Goal: Task Accomplishment & Management: Use online tool/utility

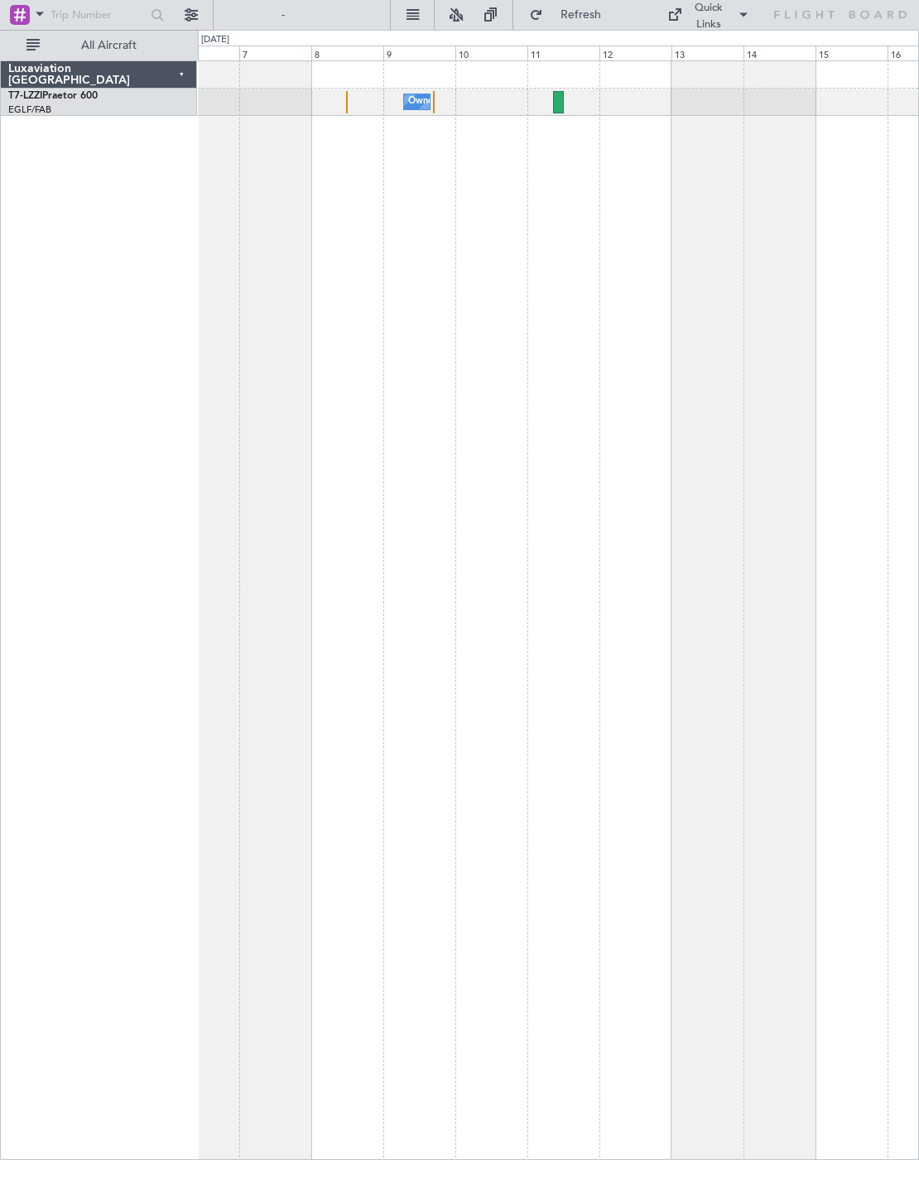
click at [562, 98] on div at bounding box center [558, 102] width 11 height 22
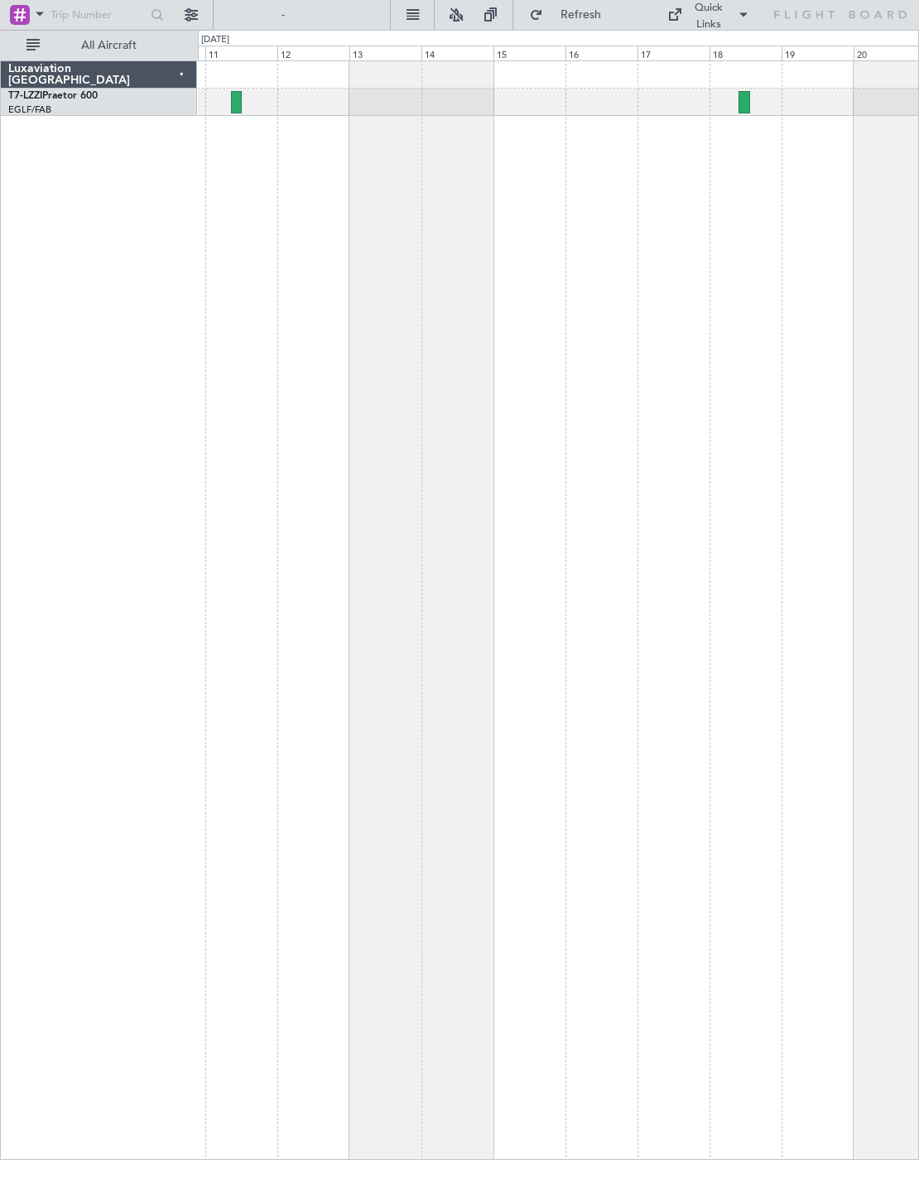
click at [746, 91] on div at bounding box center [745, 102] width 12 height 22
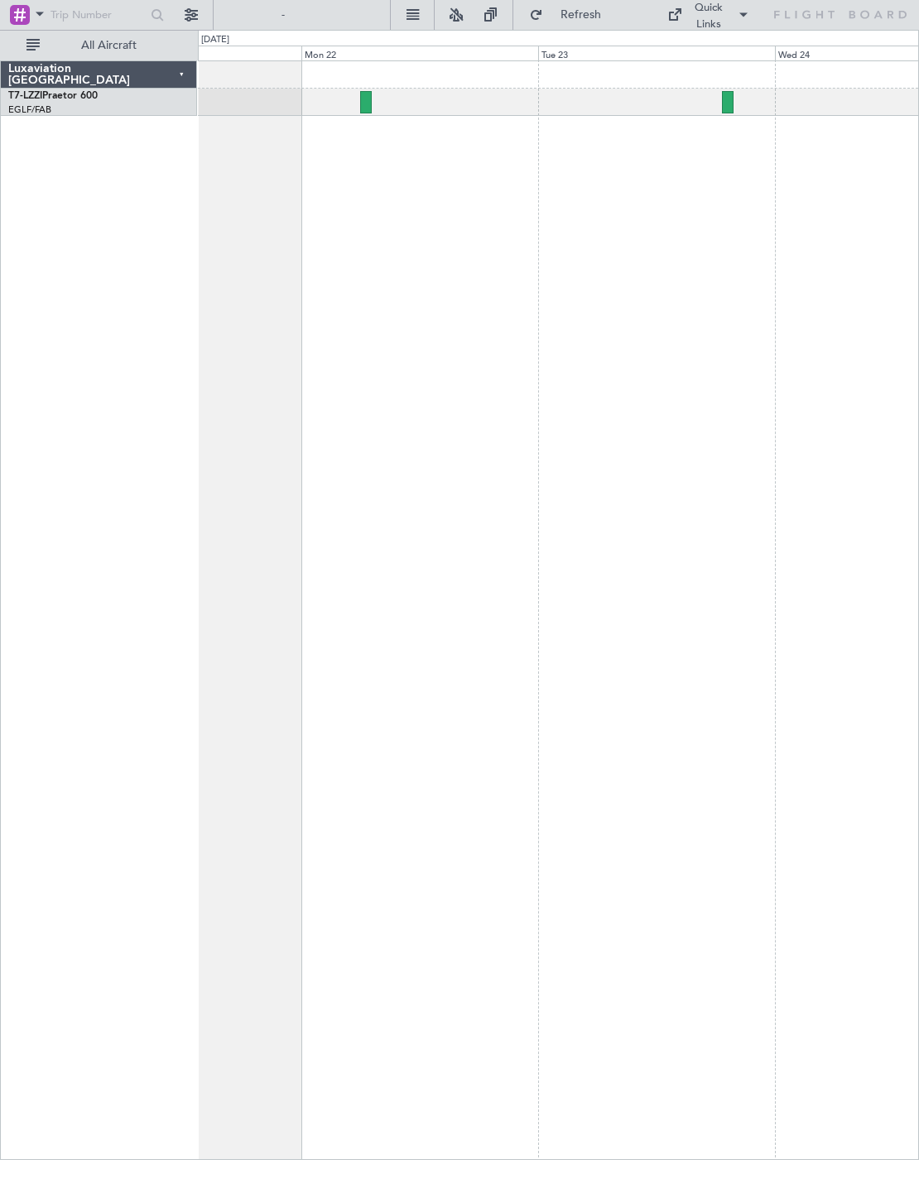
click at [362, 106] on div at bounding box center [366, 102] width 12 height 22
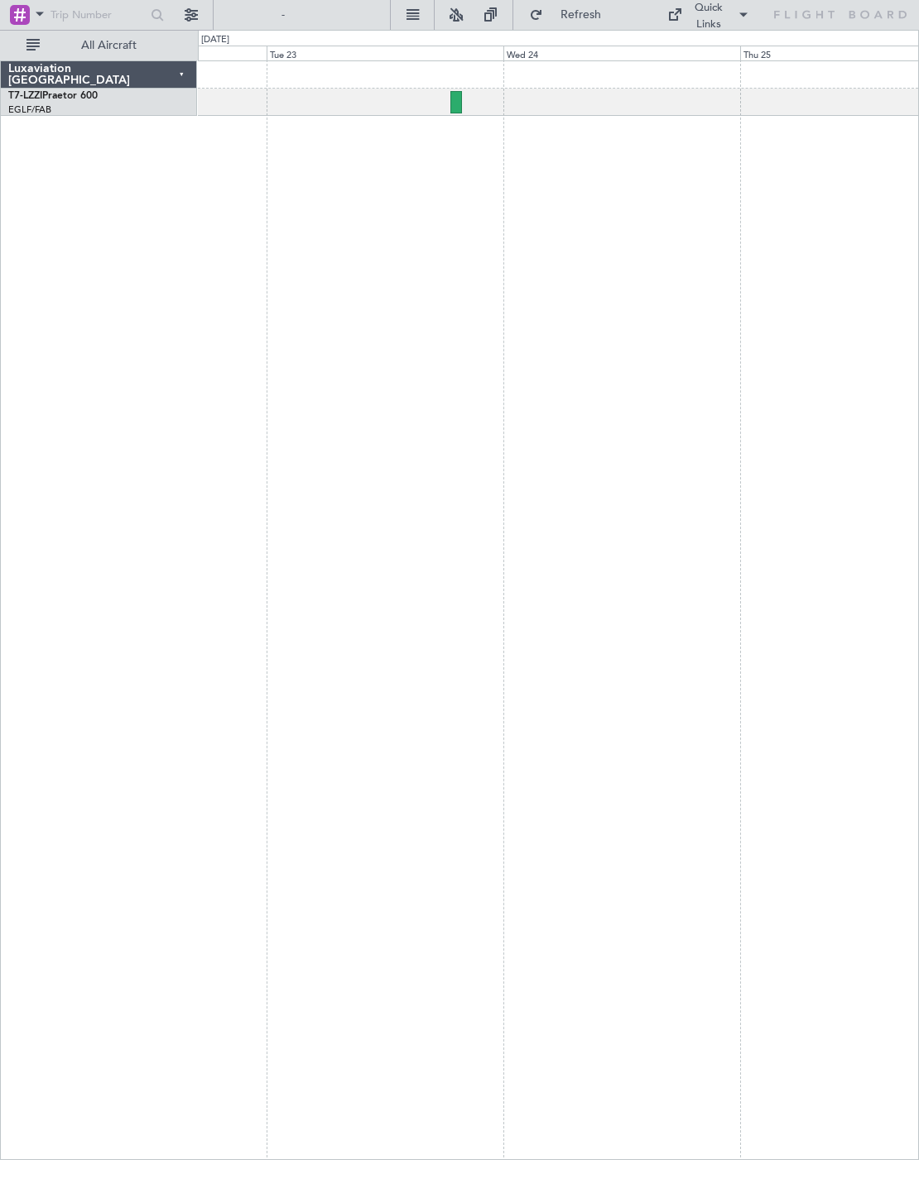
click at [455, 96] on div at bounding box center [455, 102] width 11 height 22
click at [599, 99] on div at bounding box center [603, 102] width 36 height 22
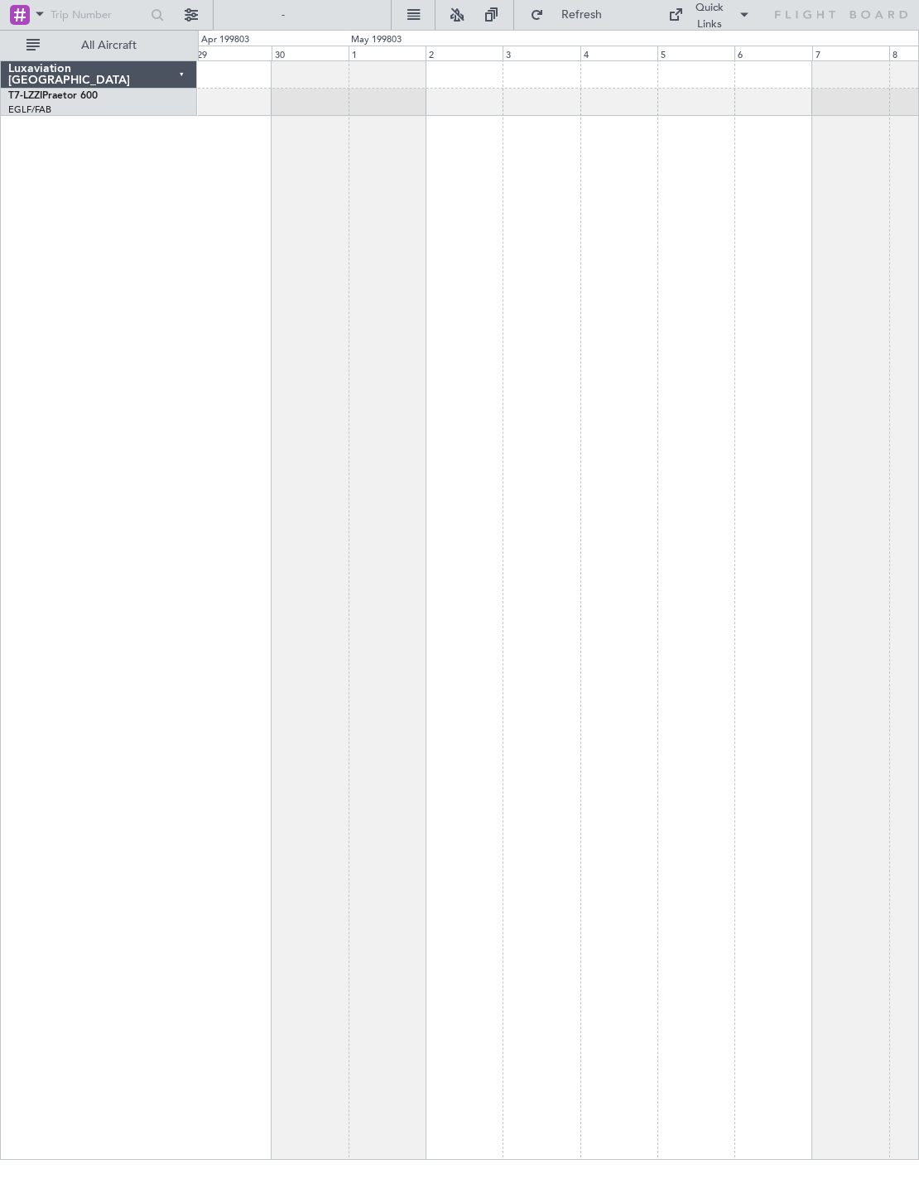
click at [514, 554] on div at bounding box center [558, 610] width 721 height 1100
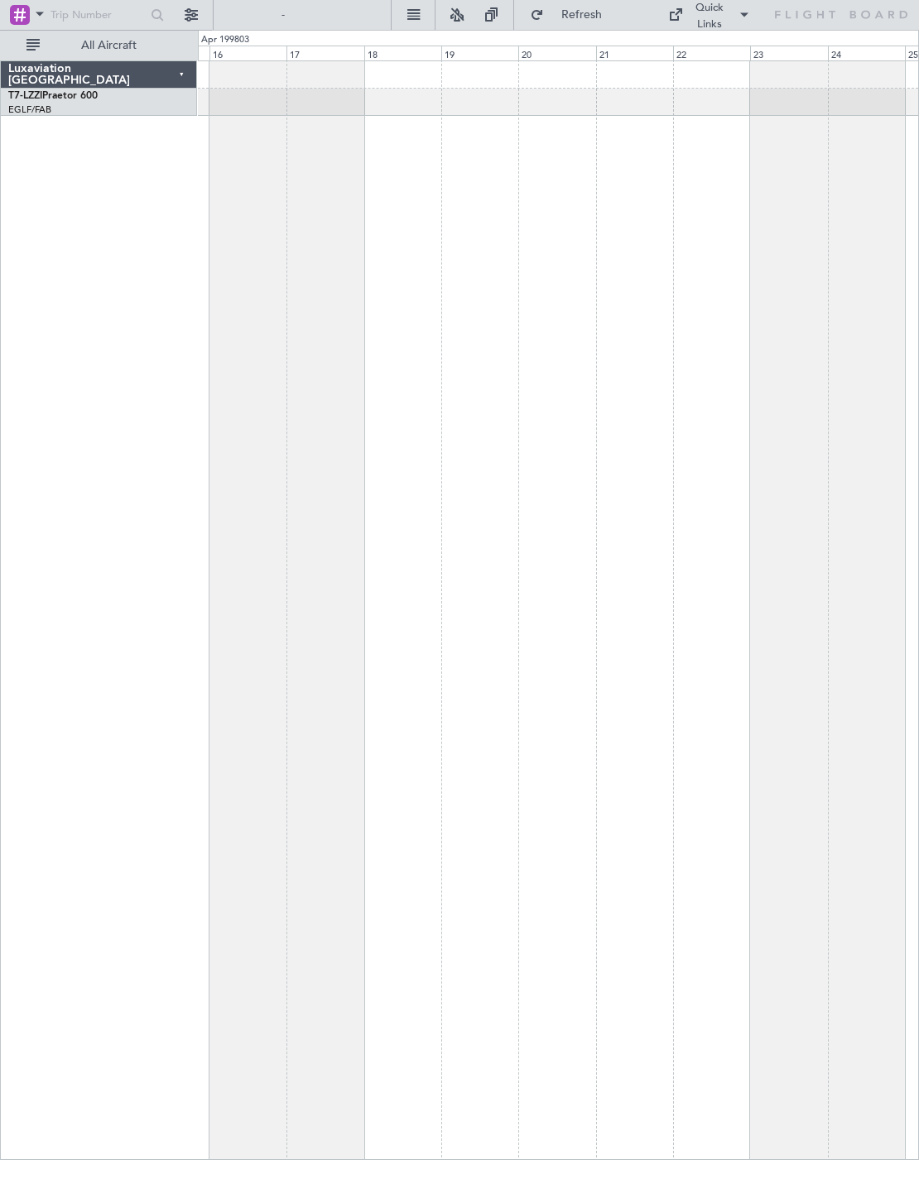
click at [199, 17] on button at bounding box center [191, 15] width 26 height 26
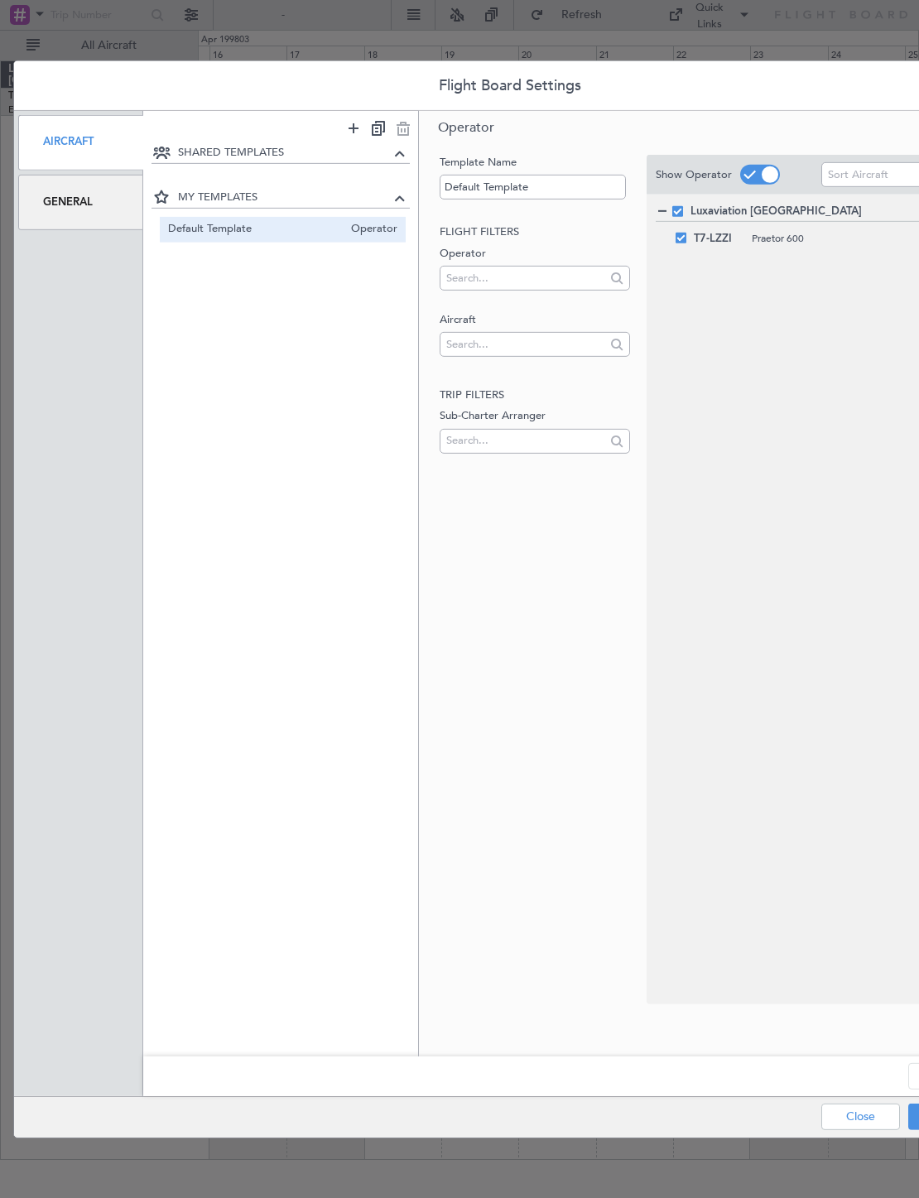
click at [128, 31] on div "Flight Board Settings Aircraft General SHARED TEMPLATES MY TEMPLATES Default Te…" at bounding box center [459, 599] width 919 height 1198
click at [314, 26] on div "Flight Board Settings Aircraft General SHARED TEMPLATES MY TEMPLATES Default Te…" at bounding box center [459, 599] width 919 height 1198
click at [421, 7] on div "Flight Board Settings Aircraft General SHARED TEMPLATES MY TEMPLATES Default Te…" at bounding box center [459, 599] width 919 height 1198
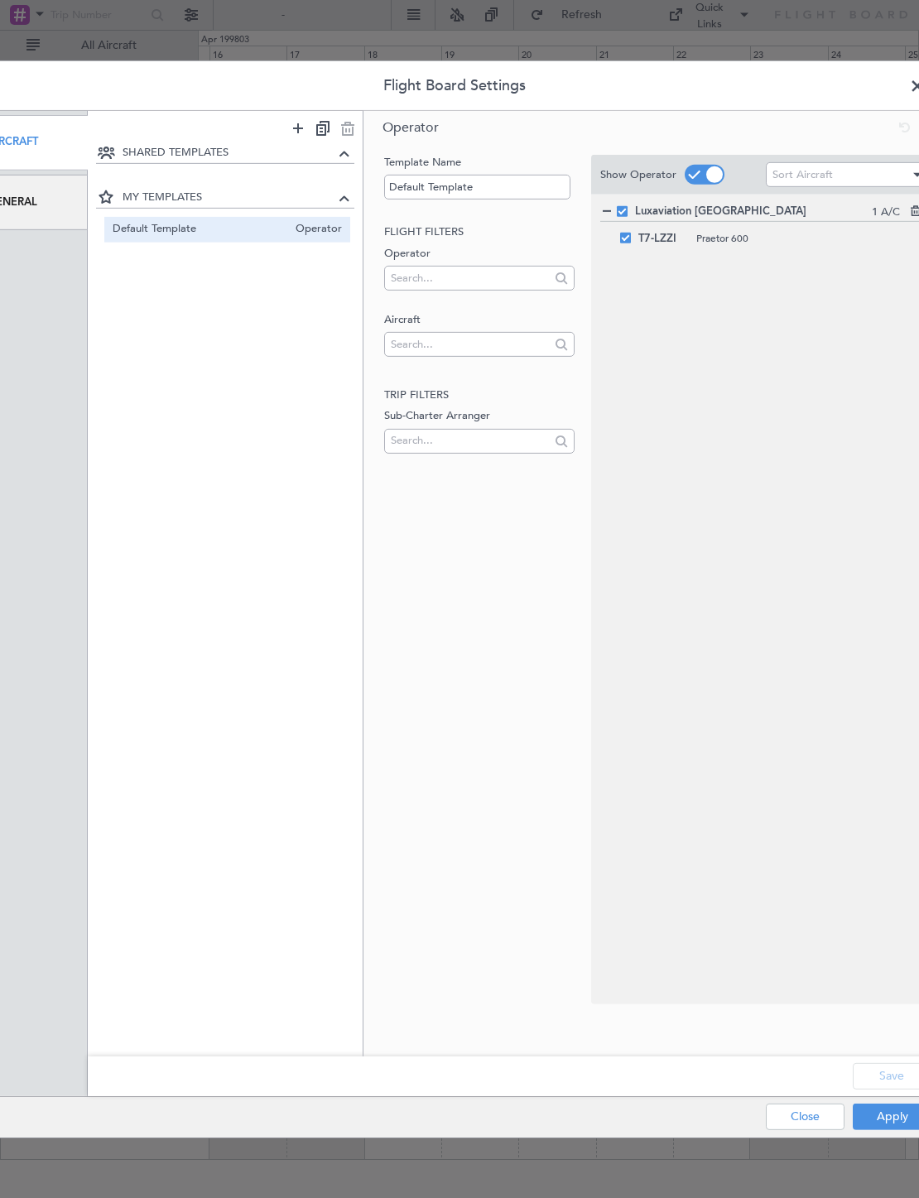
scroll to position [0, 77]
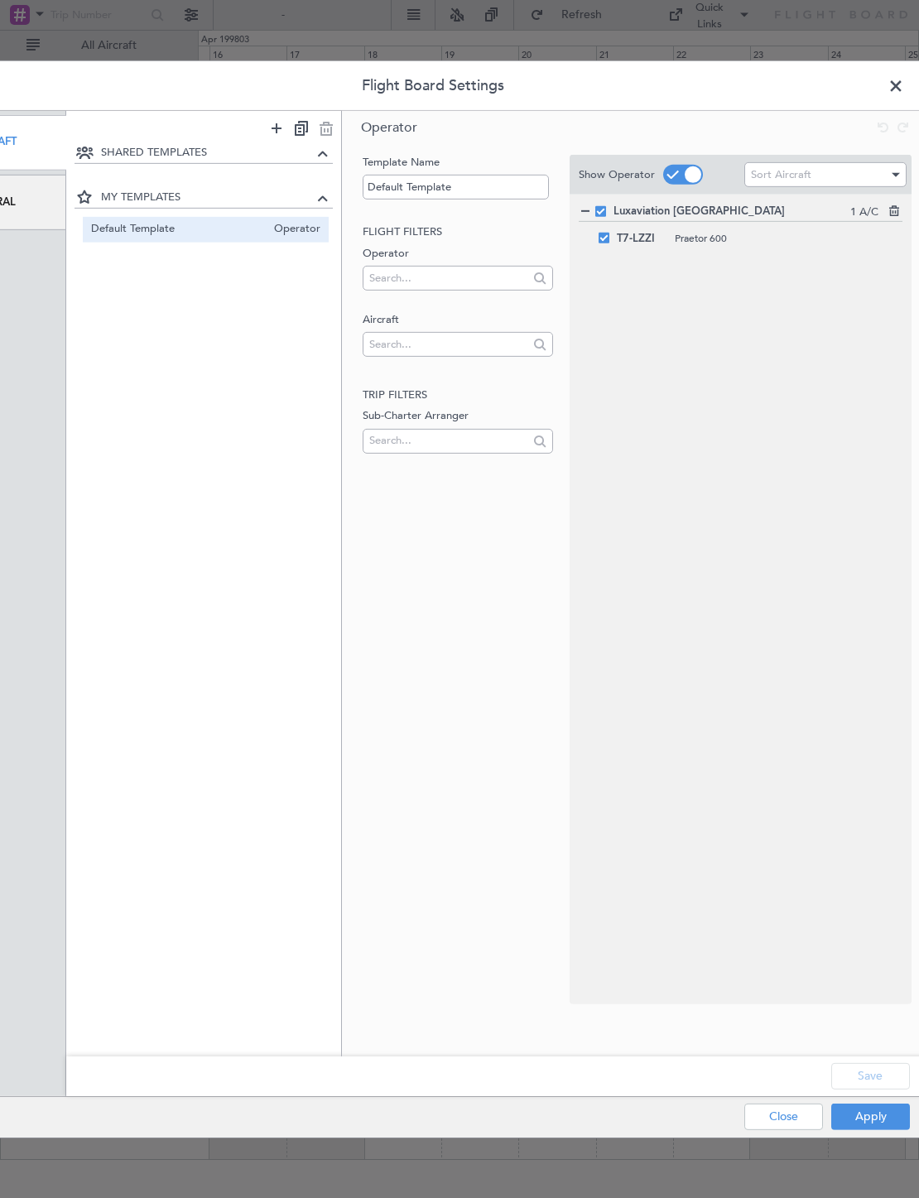
click at [745, 1115] on button "Close" at bounding box center [783, 1117] width 79 height 26
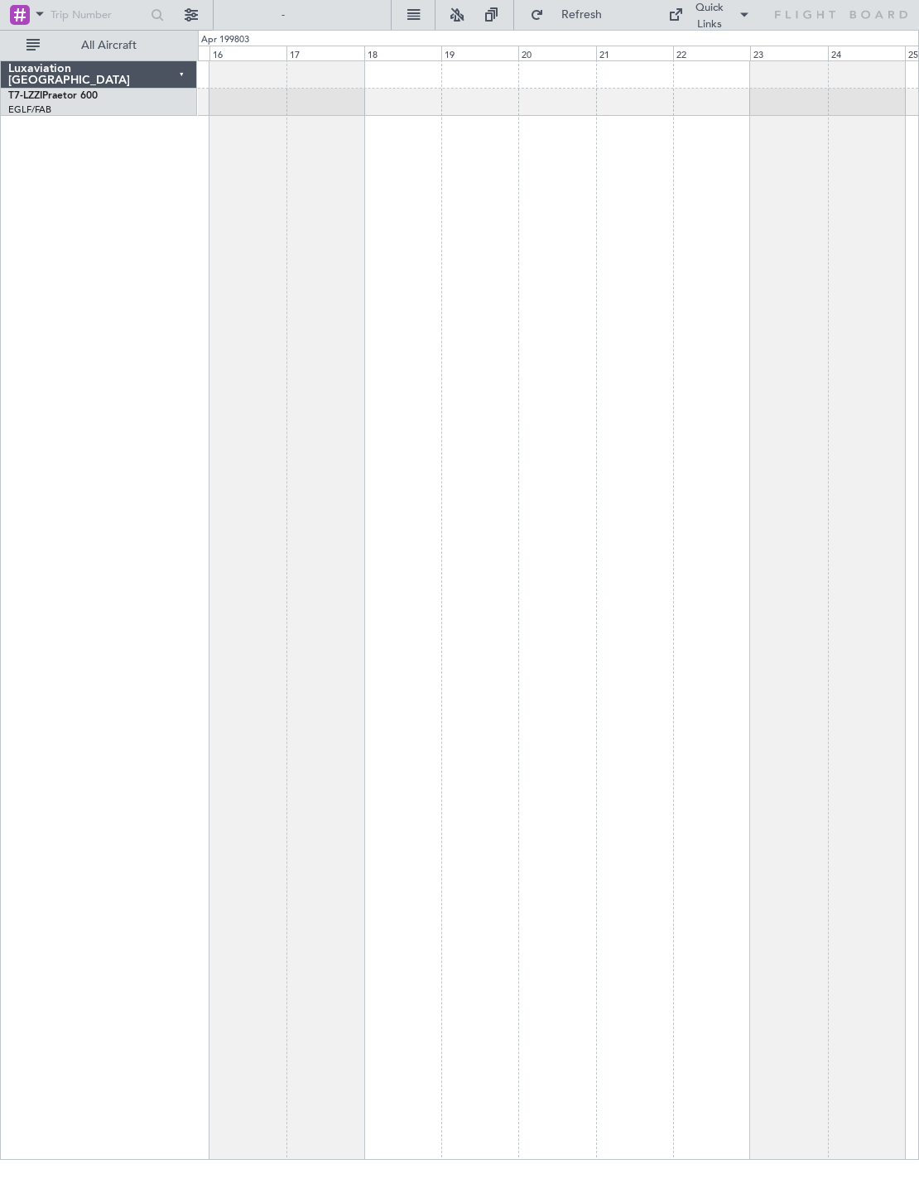
click at [426, 13] on button at bounding box center [413, 15] width 26 height 26
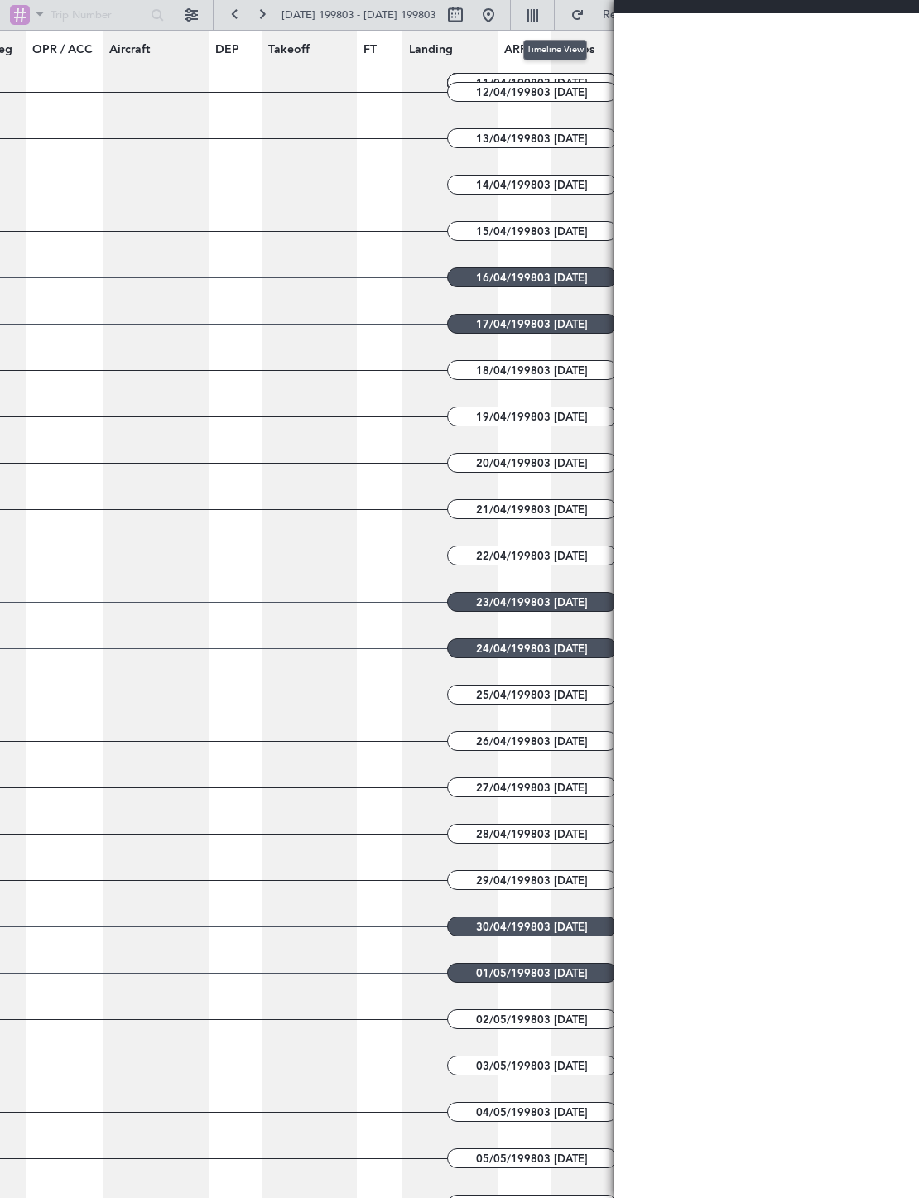
scroll to position [417, 0]
click at [696, 392] on article at bounding box center [766, 605] width 305 height 1185
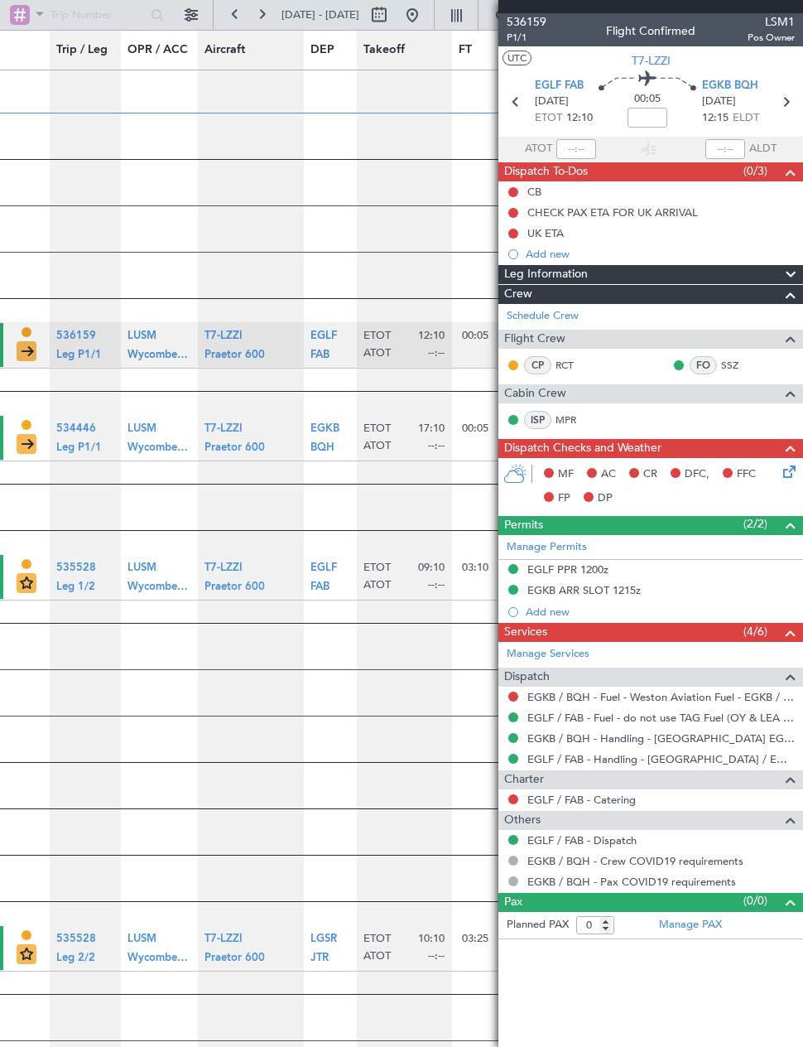
click at [320, 746] on article "15/09/2025 MONDAY" at bounding box center [627, 761] width 1255 height 45
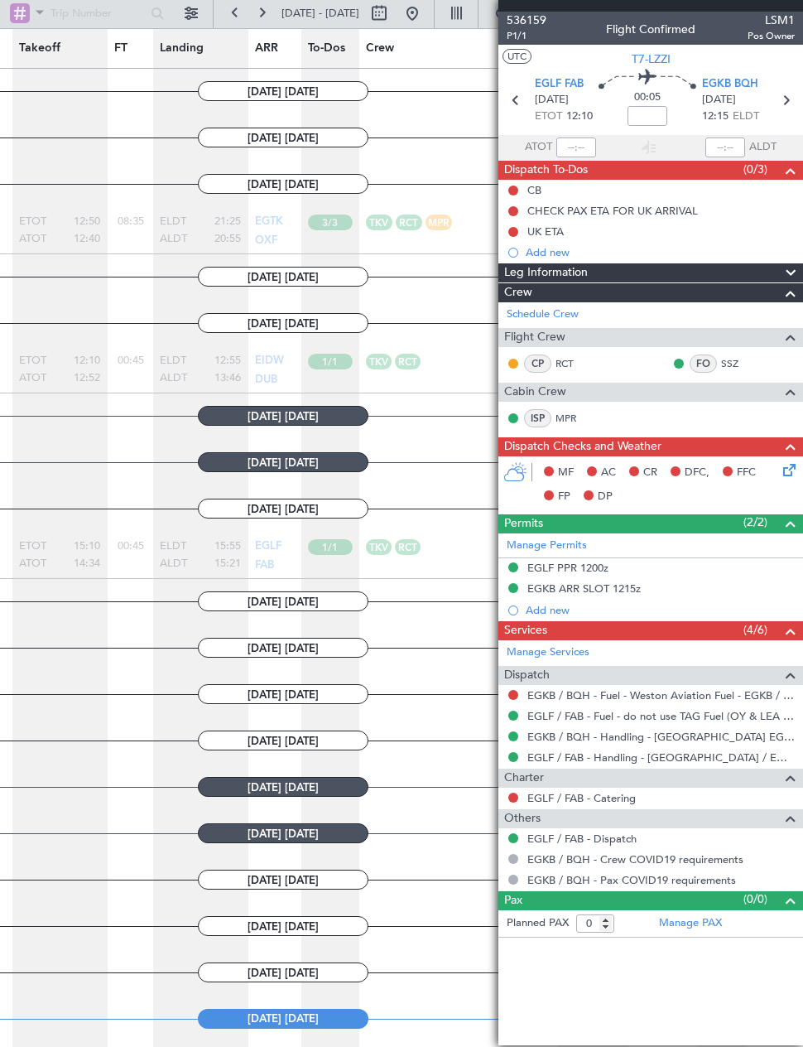
click at [193, 11] on button at bounding box center [191, 13] width 26 height 26
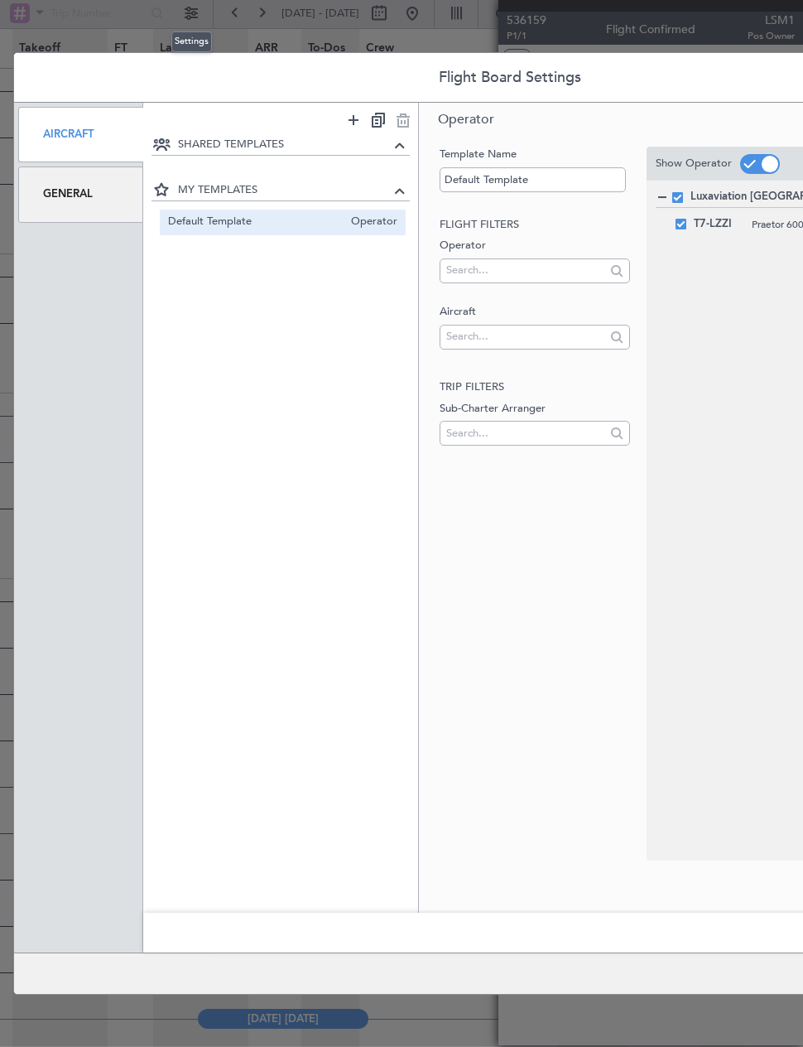
click at [87, 200] on div "General" at bounding box center [80, 193] width 125 height 55
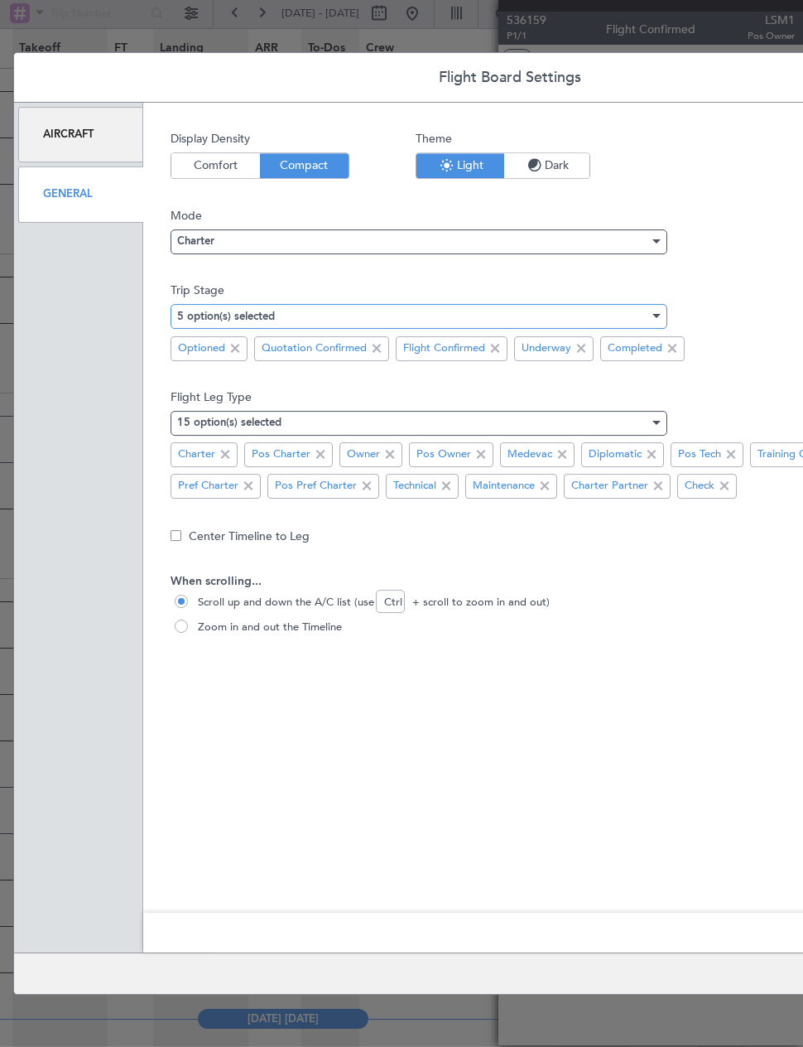
click at [655, 323] on div at bounding box center [655, 316] width 12 height 13
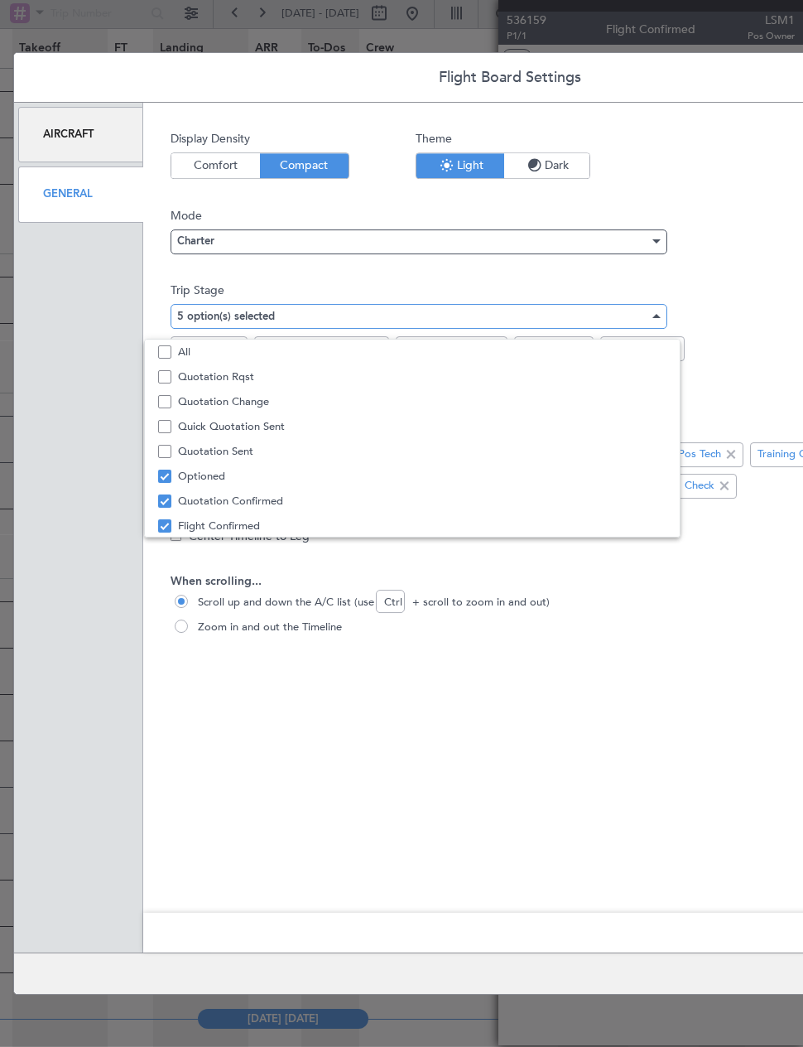
scroll to position [51, 0]
click at [737, 192] on div at bounding box center [401, 523] width 803 height 1047
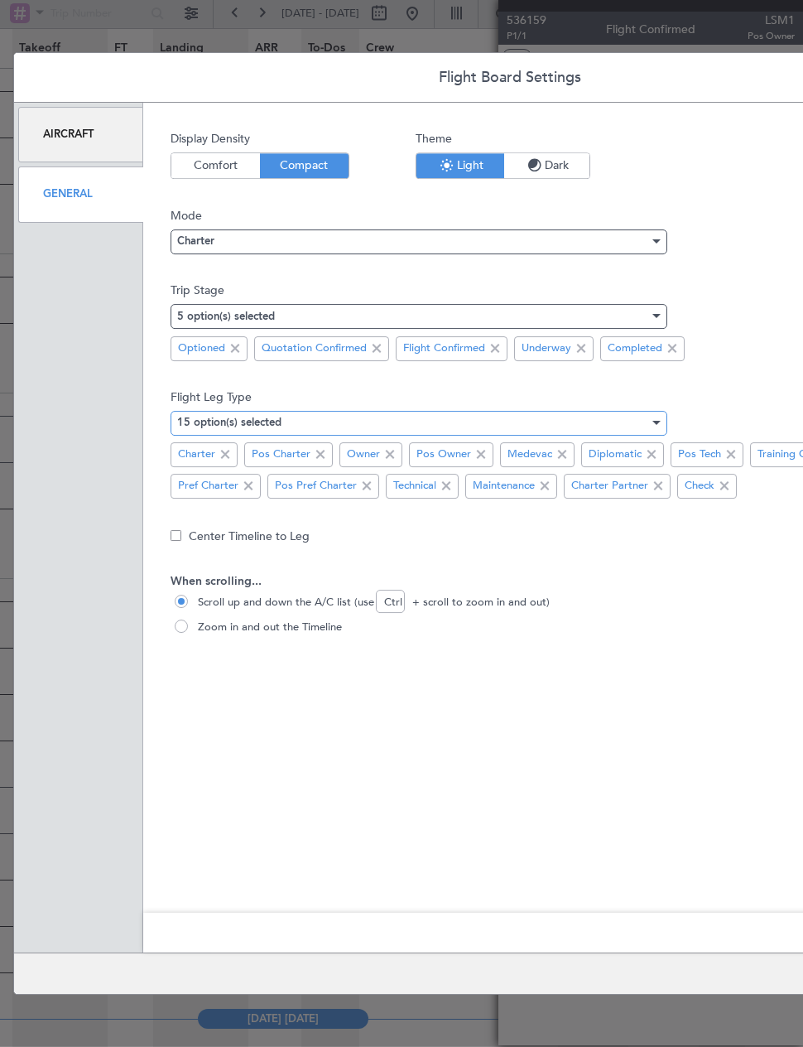
click at [642, 424] on div "15 option(s) selected" at bounding box center [413, 423] width 472 height 25
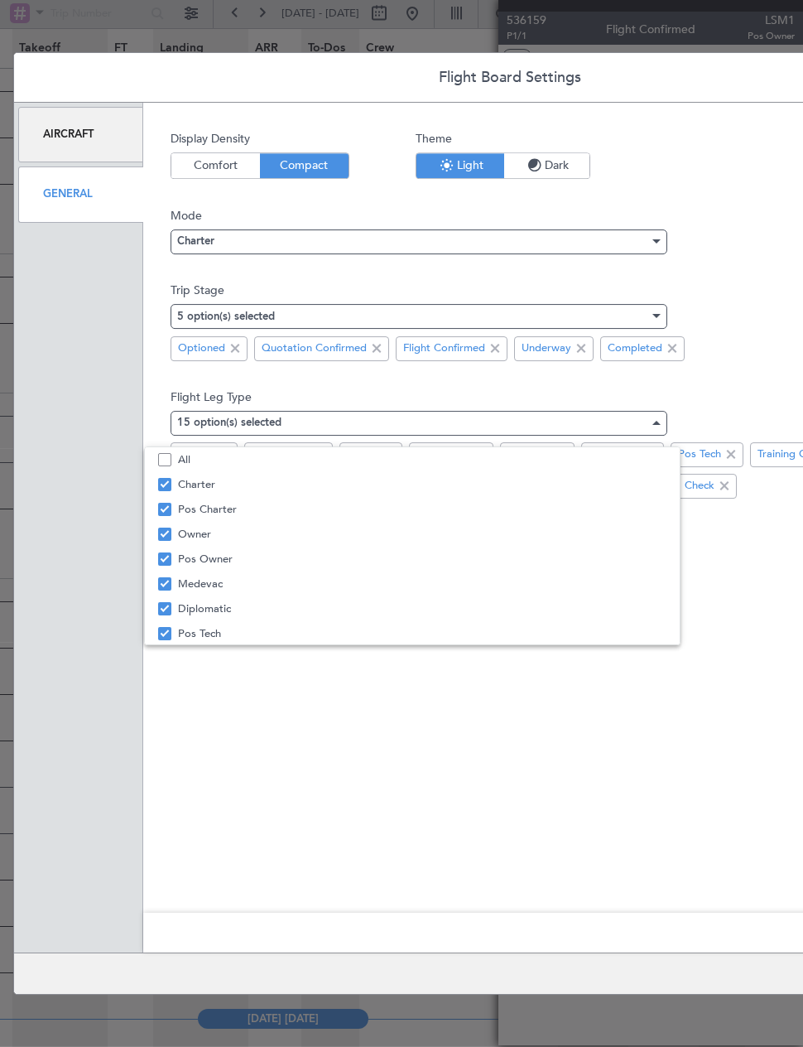
click at [768, 306] on div at bounding box center [401, 523] width 803 height 1047
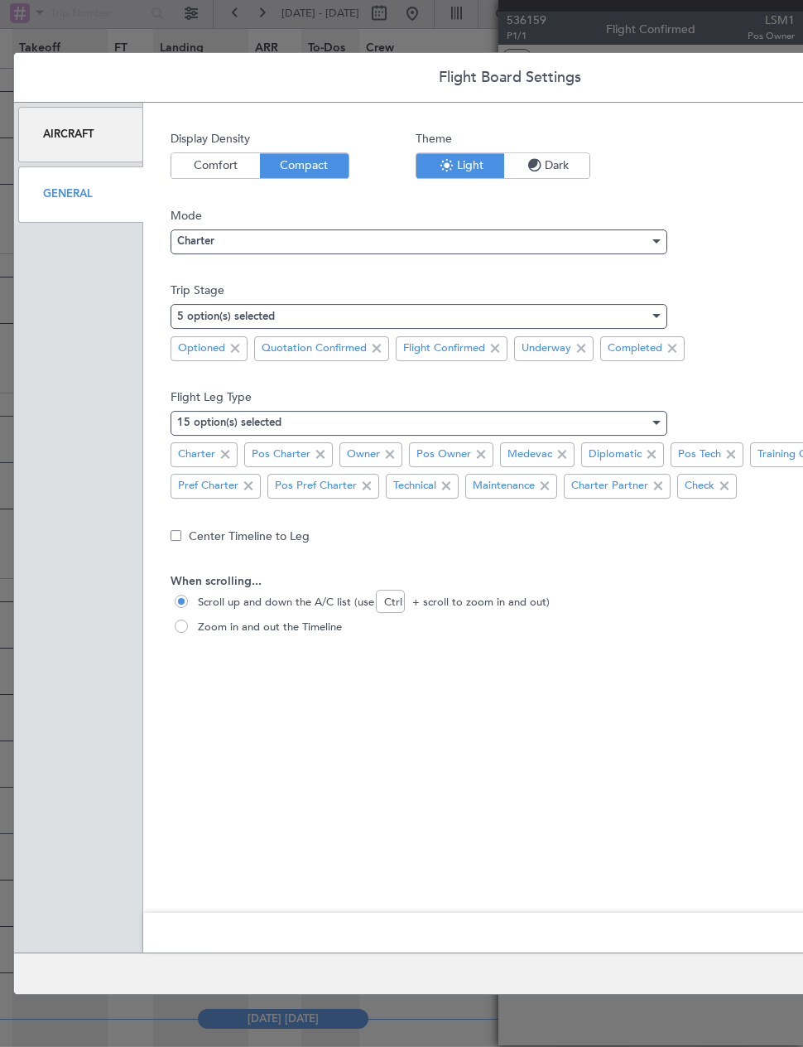
click at [110, 728] on div "Aircraft General" at bounding box center [78, 528] width 129 height 850
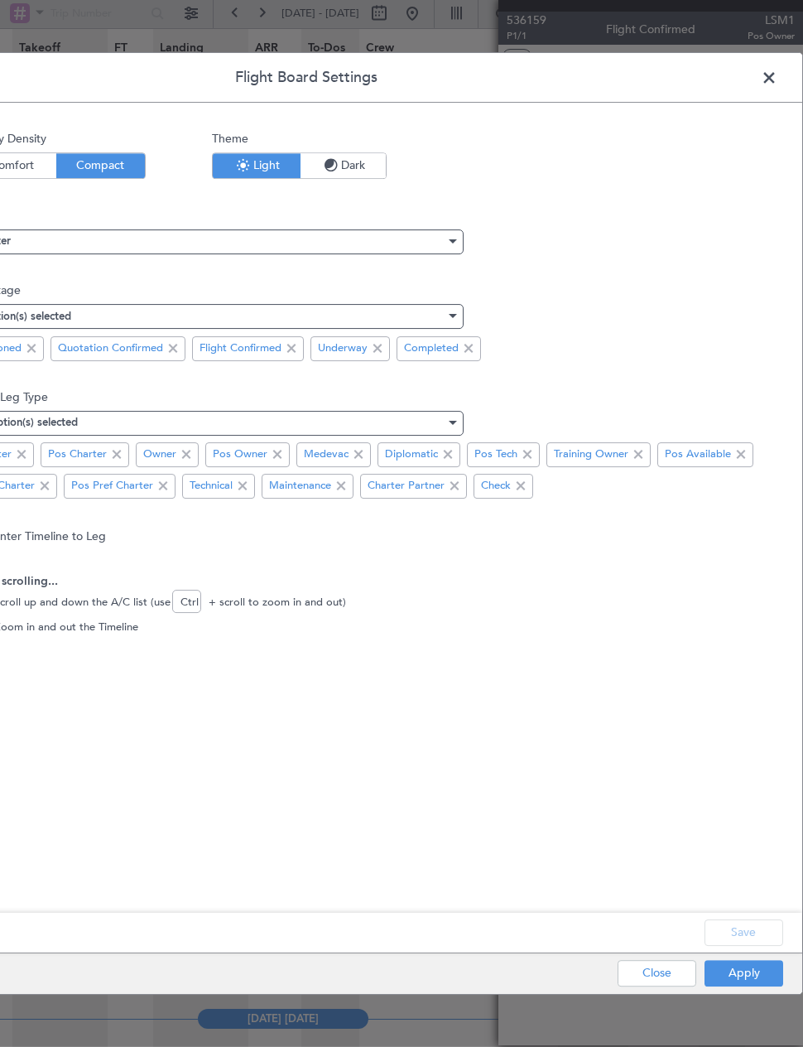
scroll to position [0, 204]
click at [653, 961] on button "Close" at bounding box center [657, 973] width 79 height 26
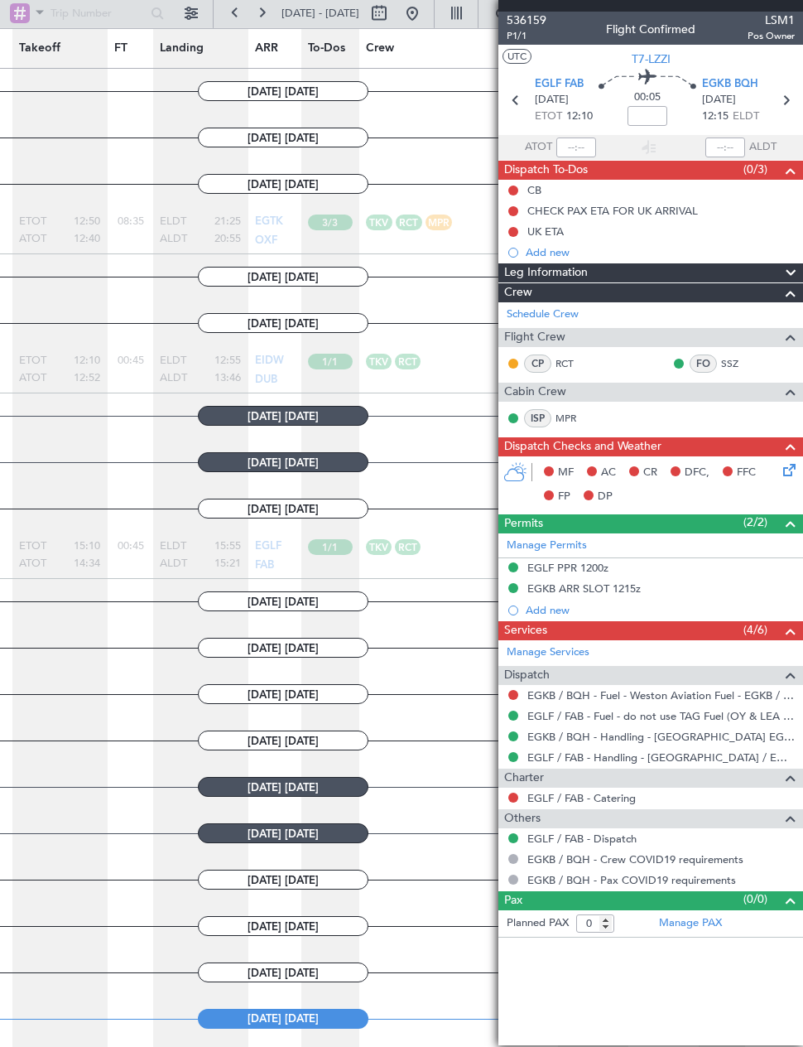
click at [272, 13] on button at bounding box center [261, 13] width 26 height 26
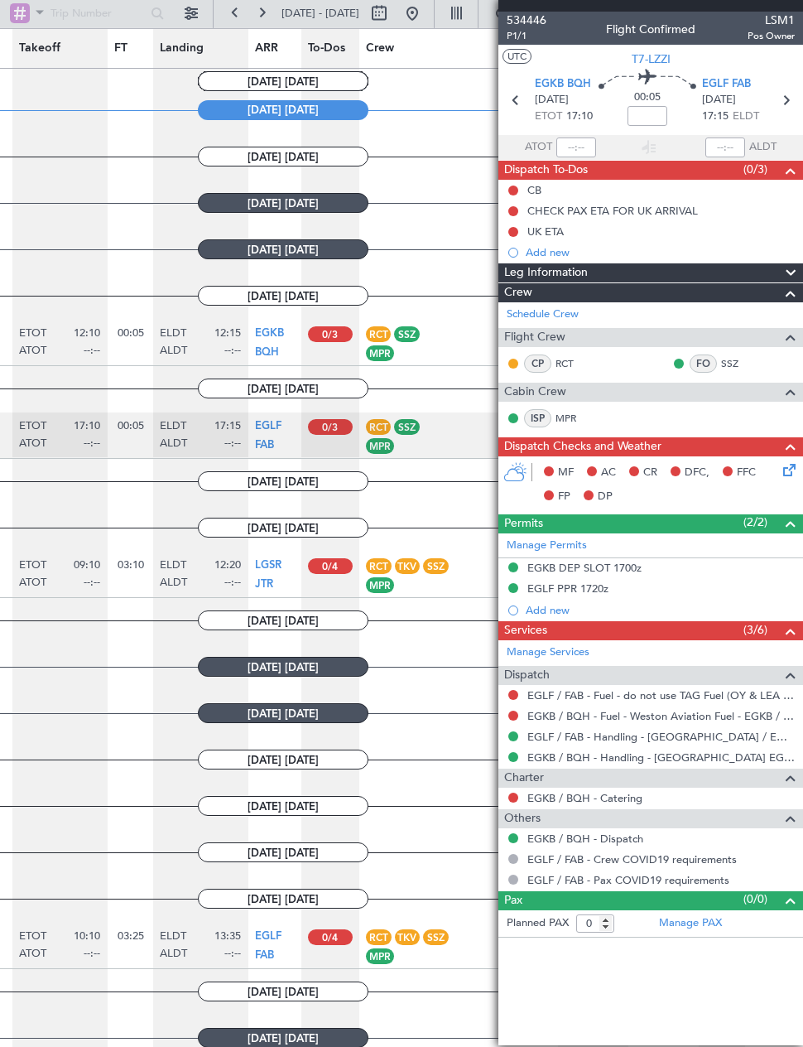
scroll to position [908, 0]
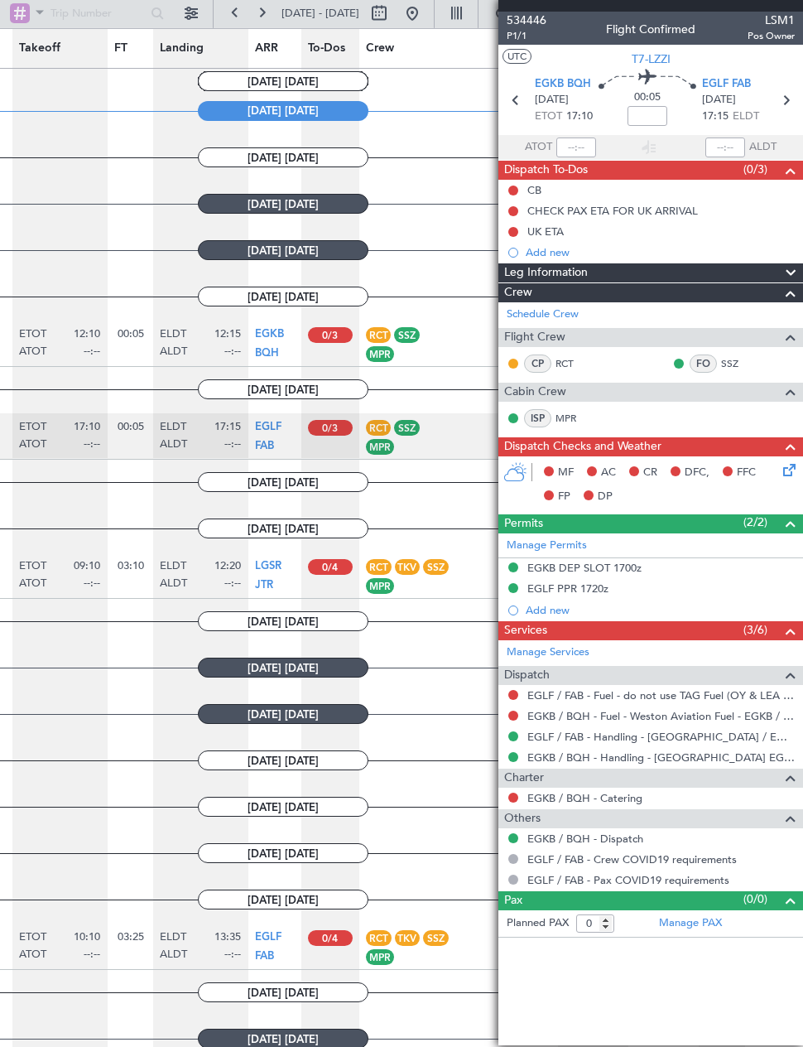
click at [267, 10] on button at bounding box center [261, 13] width 26 height 26
type input "8"
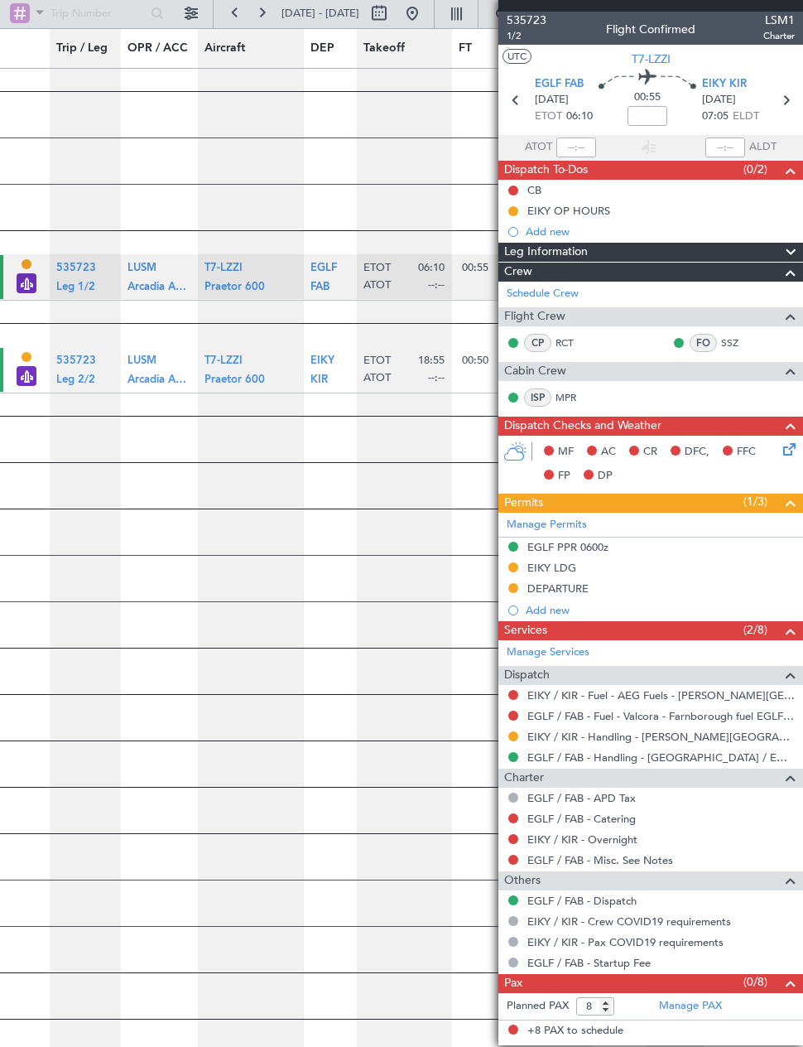
scroll to position [0, 0]
click at [624, 615] on div "Add new" at bounding box center [660, 610] width 269 height 14
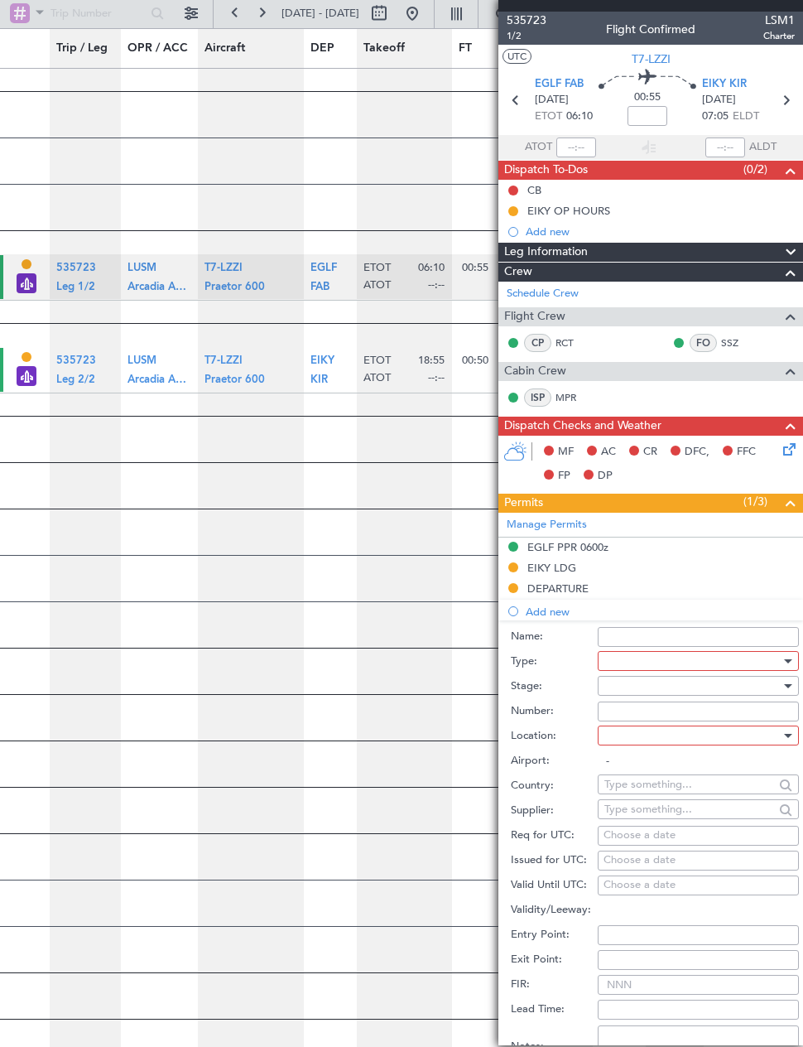
click at [619, 600] on div "DEPARTURE" at bounding box center [650, 589] width 305 height 21
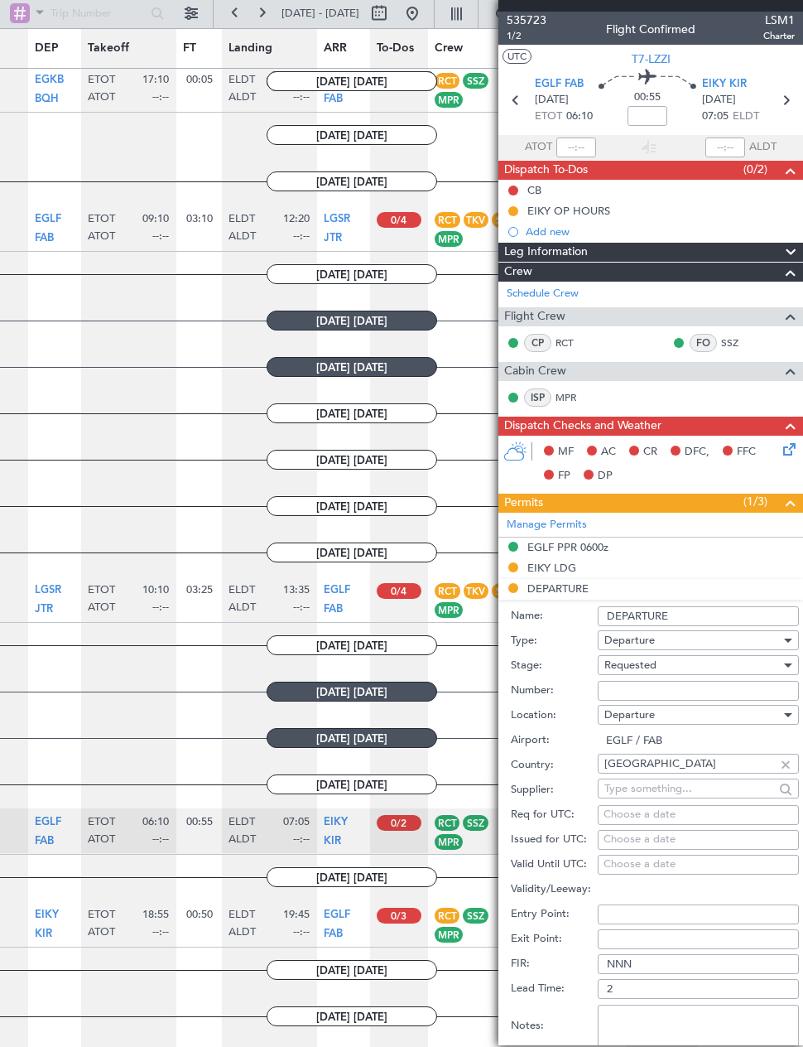
scroll to position [176, 0]
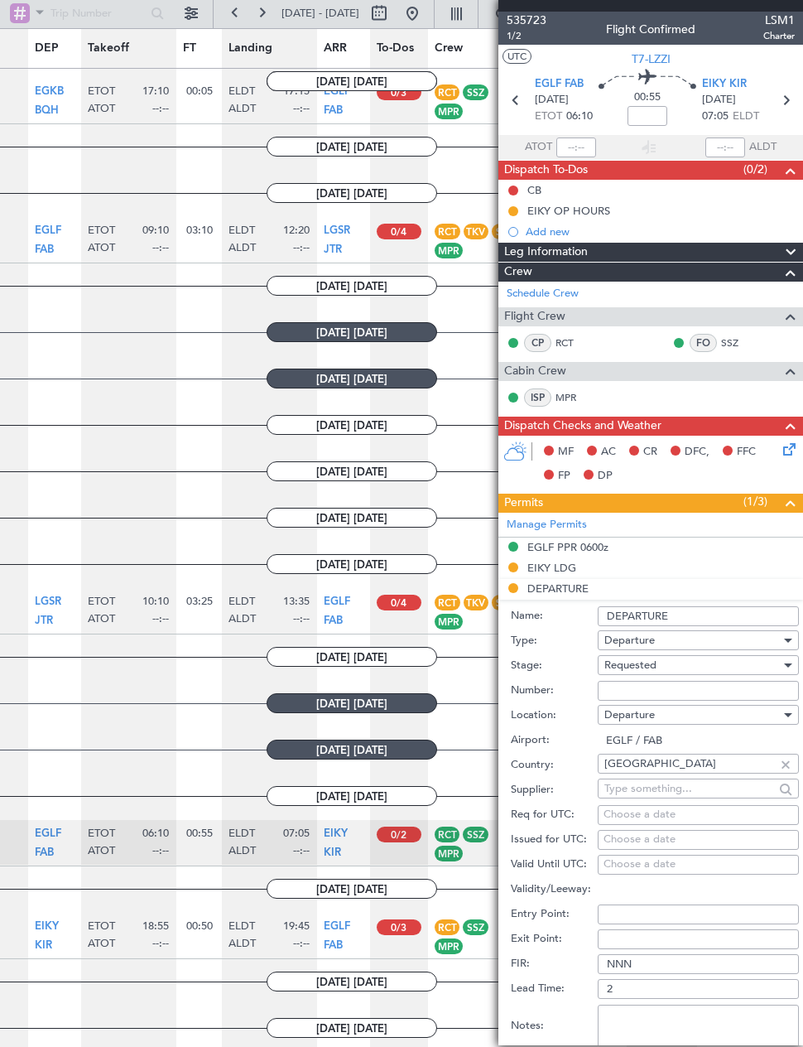
click at [262, 8] on button at bounding box center [261, 13] width 26 height 26
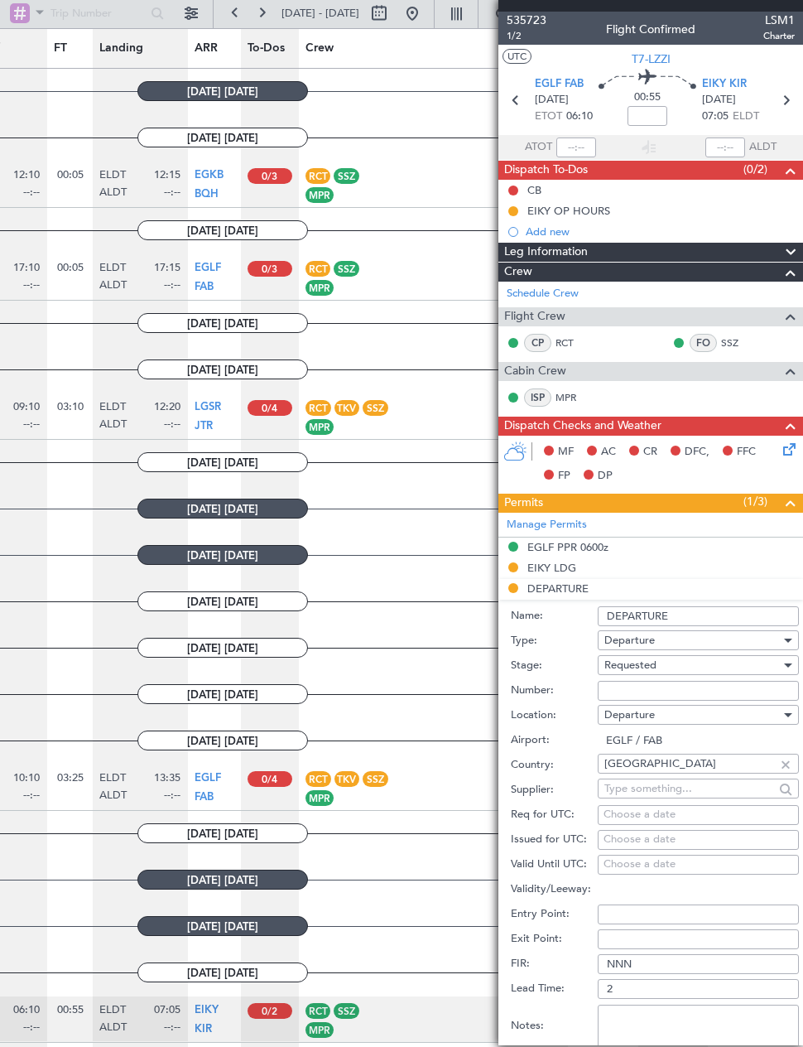
scroll to position [0, 0]
click at [266, 10] on button at bounding box center [261, 13] width 26 height 26
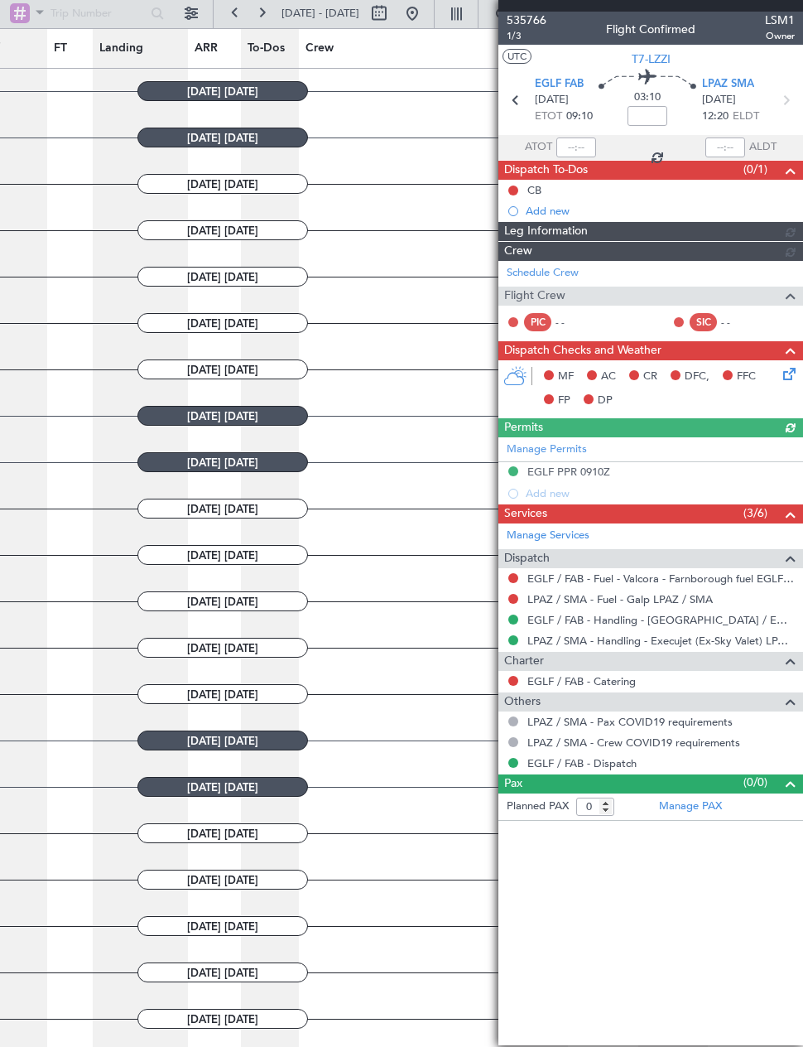
click at [273, 12] on button at bounding box center [261, 13] width 26 height 26
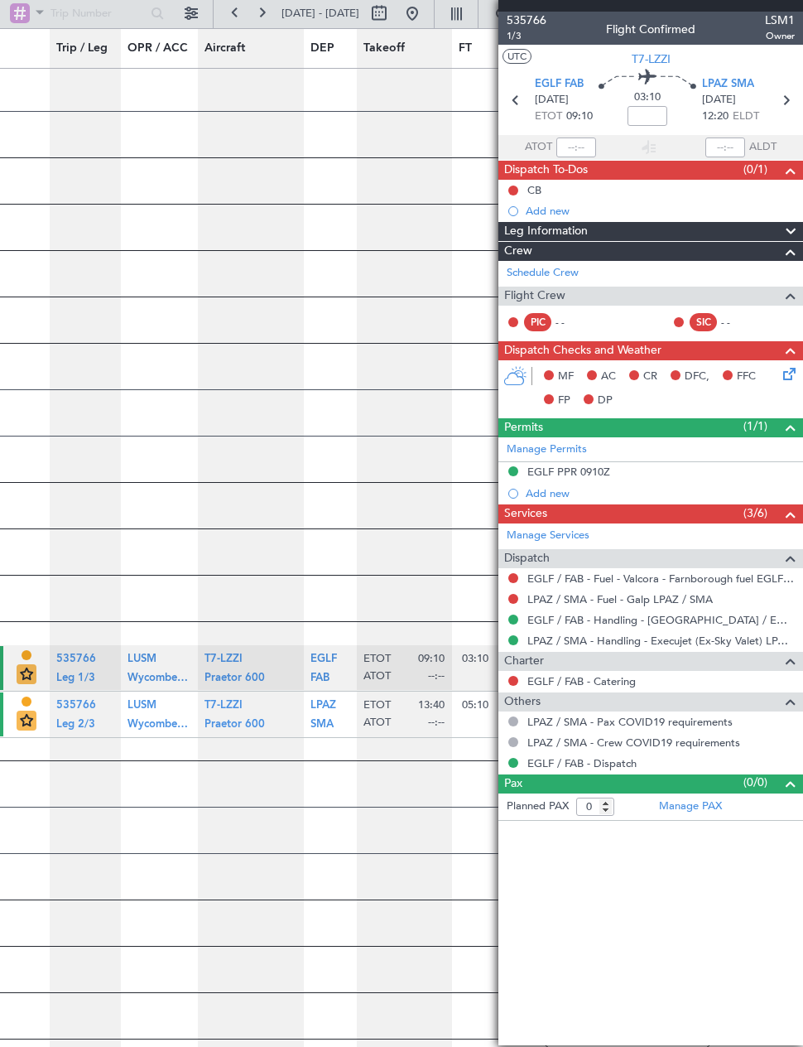
click at [335, 552] on article "22/10/2025 WEDNESDAY" at bounding box center [627, 574] width 1255 height 45
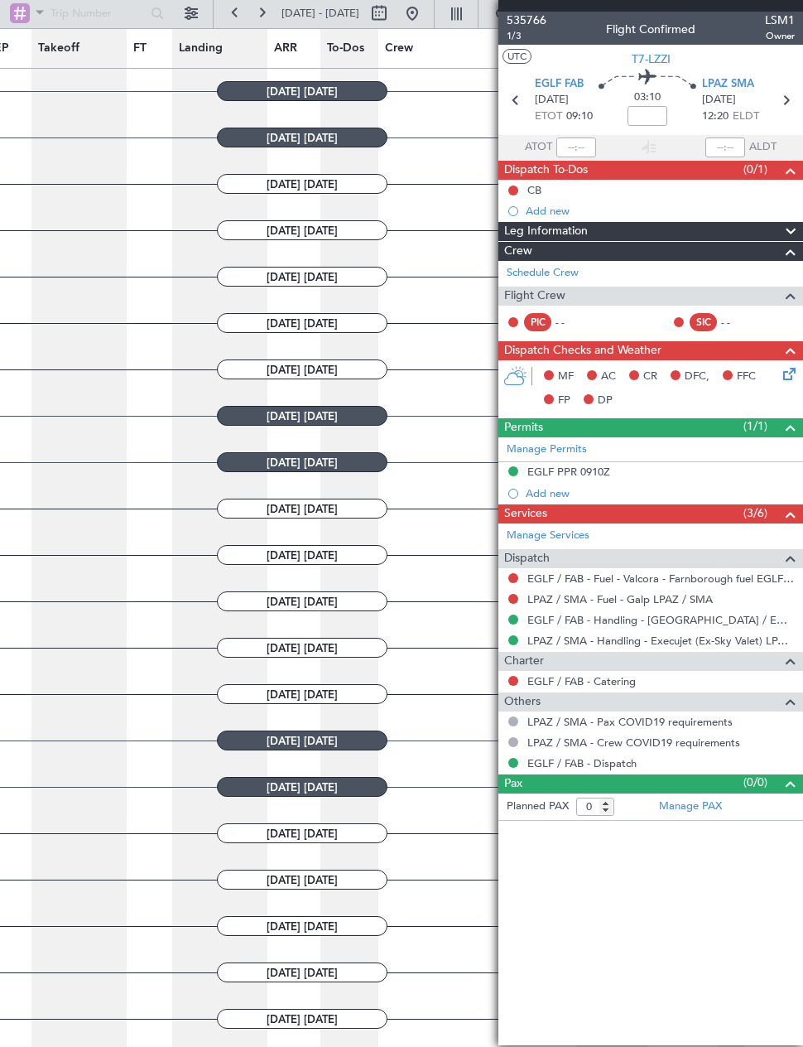
click at [235, 14] on button at bounding box center [235, 13] width 26 height 26
click at [229, 13] on button at bounding box center [235, 13] width 26 height 26
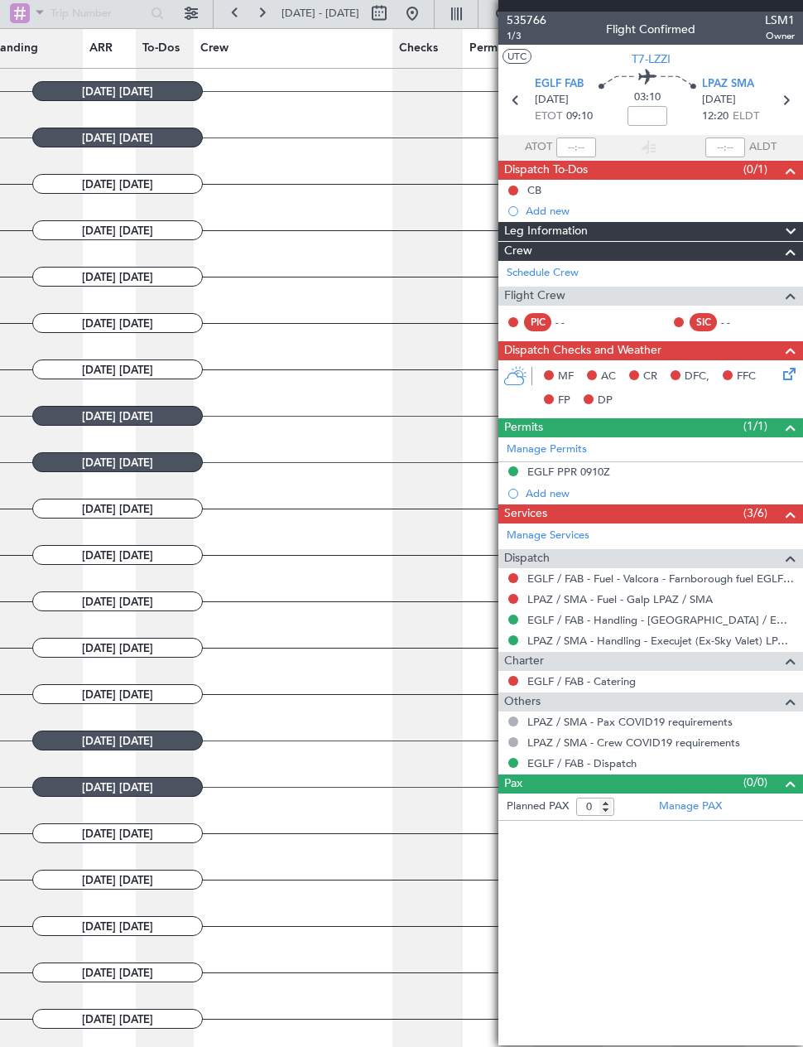
scroll to position [0, 510]
click at [232, 19] on button at bounding box center [235, 13] width 26 height 26
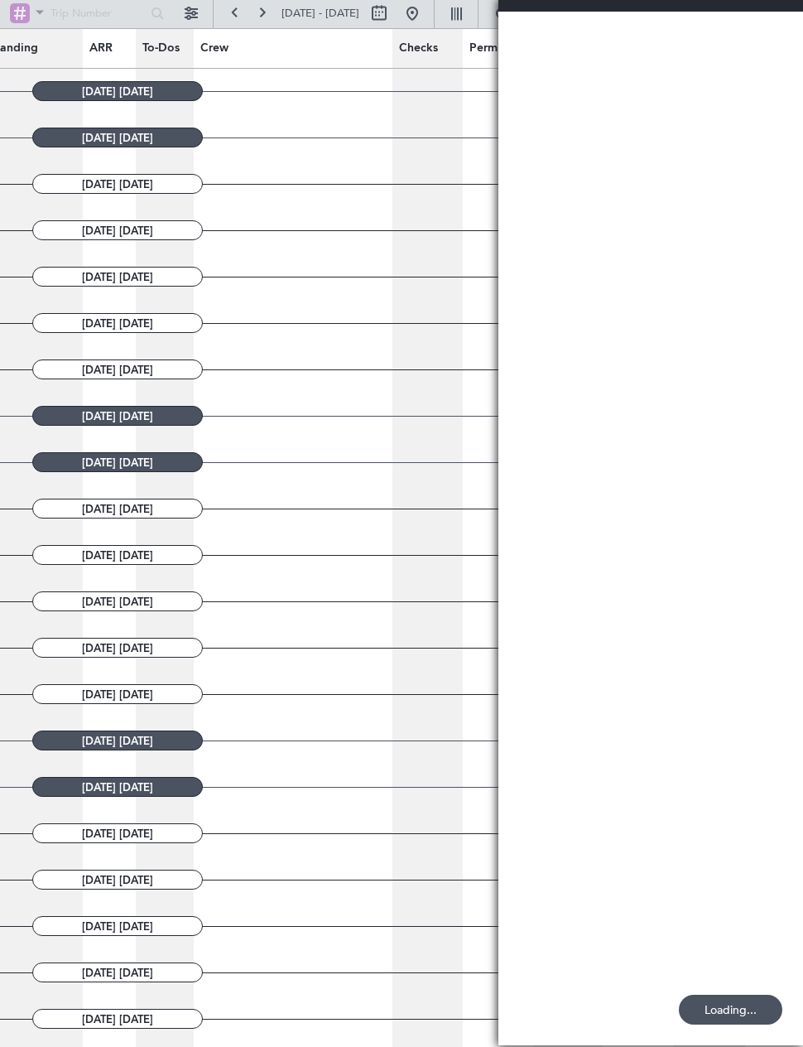
click at [237, 12] on button at bounding box center [235, 13] width 26 height 26
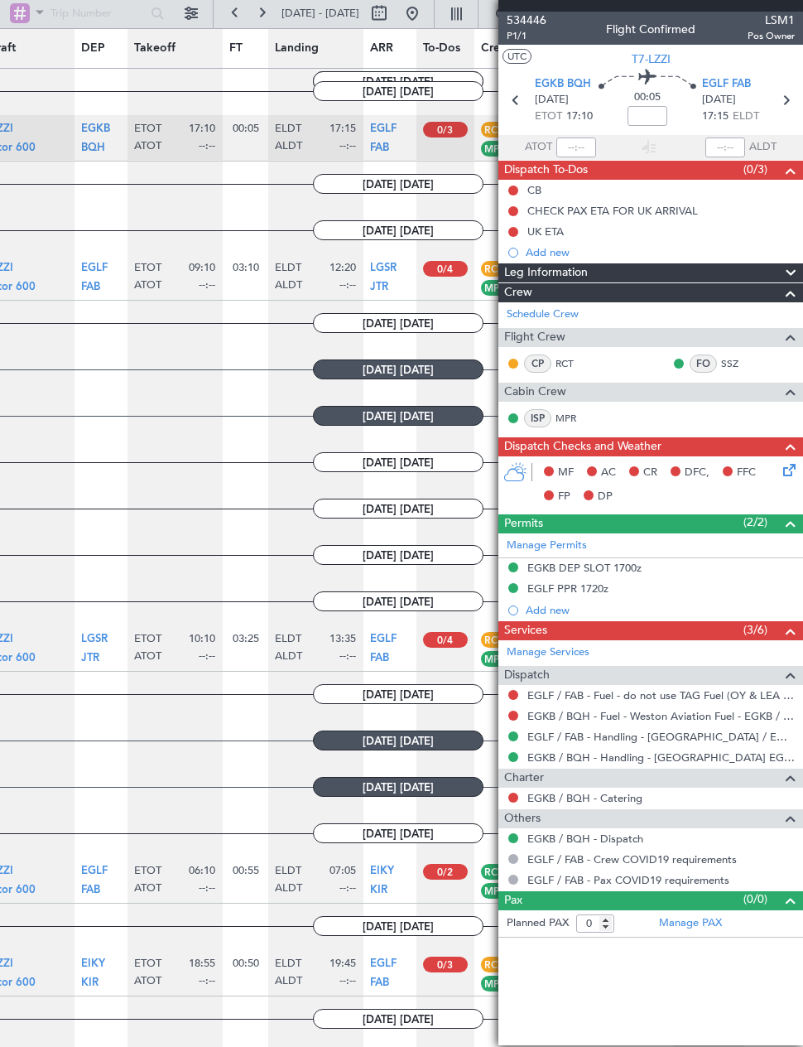
scroll to position [0, 203]
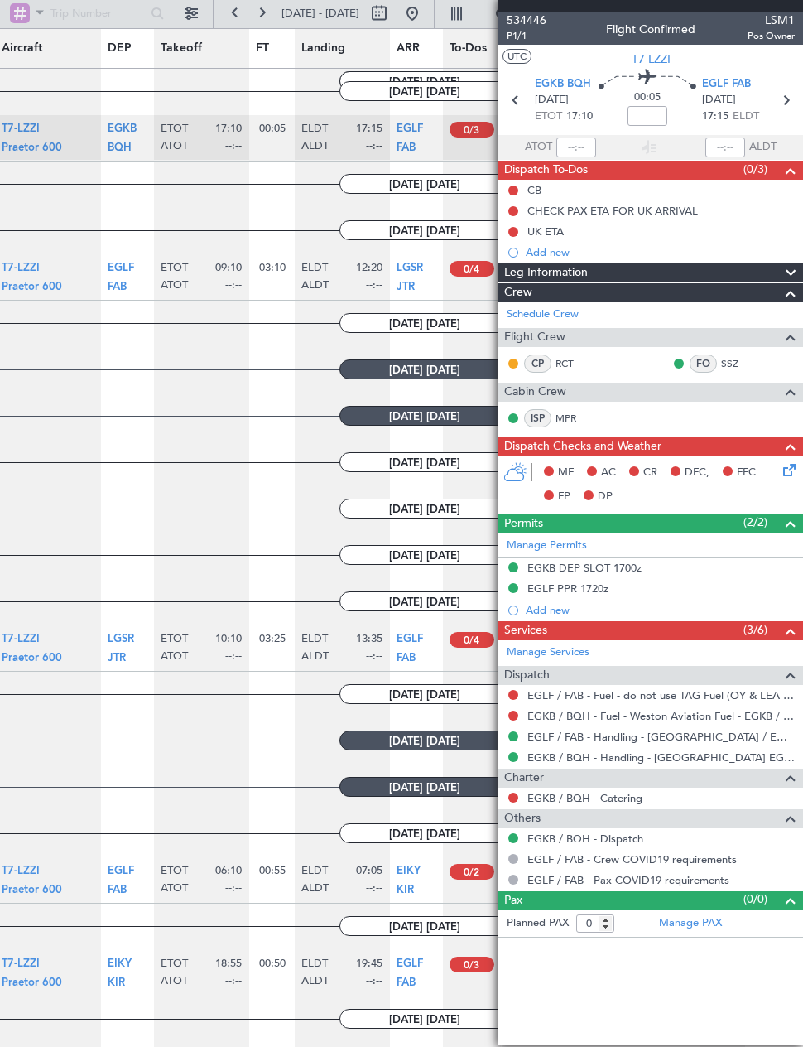
click at [278, 571] on article "17/09/2025 WEDNESDAY" at bounding box center [424, 554] width 1255 height 45
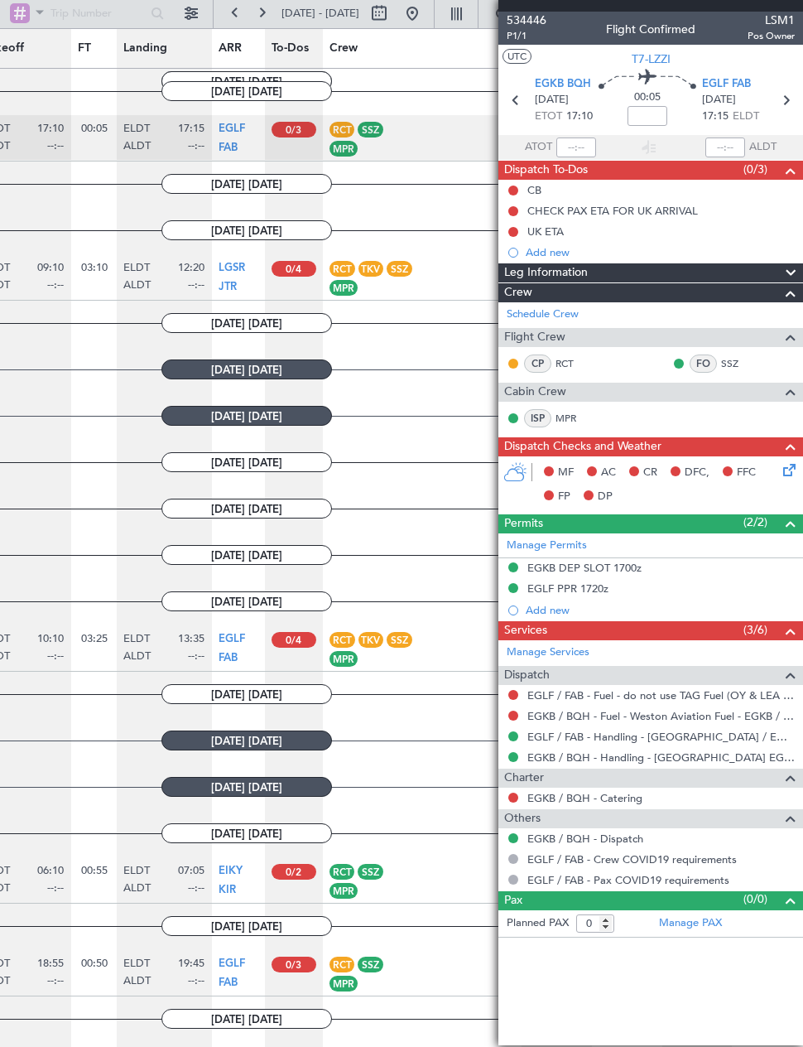
scroll to position [0, 388]
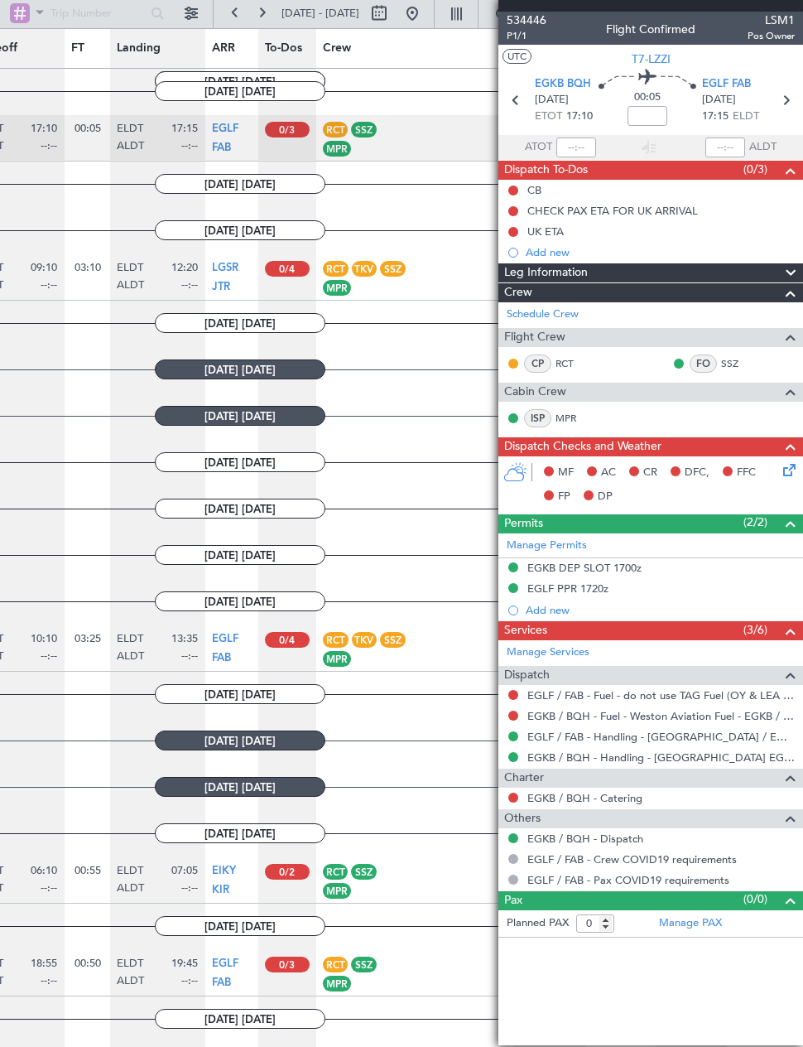
click at [350, 664] on div "ISP - Madeleine Pauline Wendy Roberts (MPR)" at bounding box center [337, 659] width 28 height 16
click at [406, 638] on div "Observer - Susan Szasz Gautrey (SSZ)" at bounding box center [393, 640] width 26 height 16
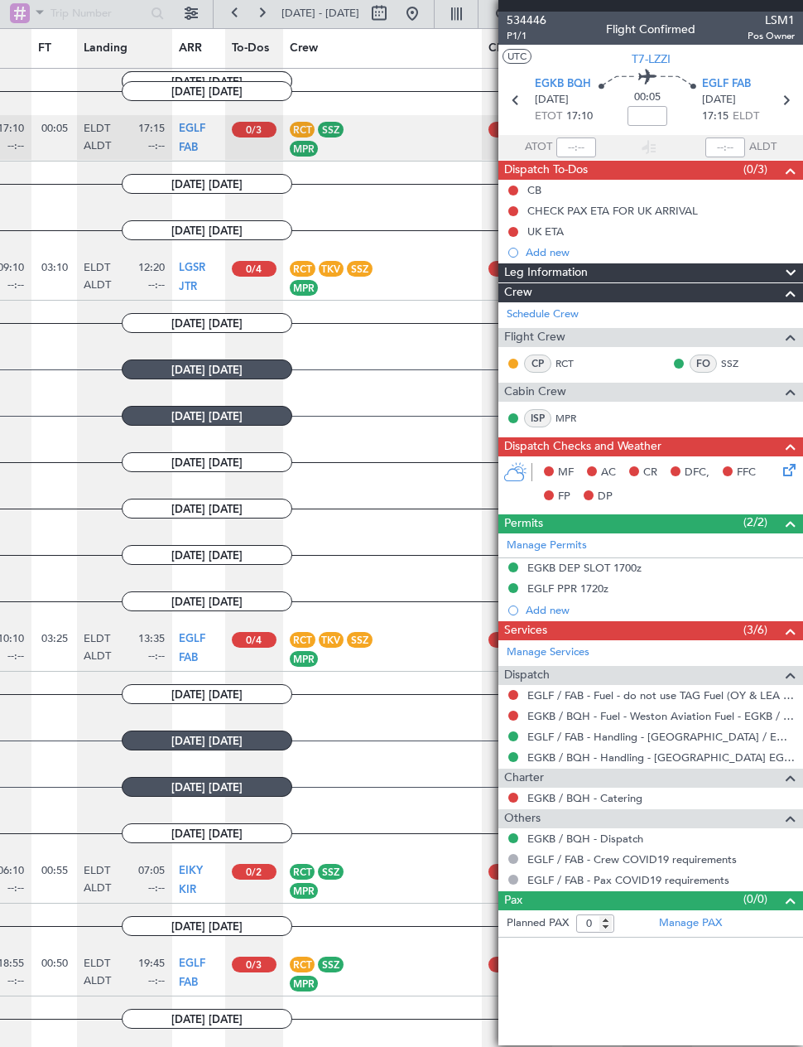
scroll to position [0, 419]
click at [374, 636] on div "Observer - Susan Szasz Gautrey (SSZ)" at bounding box center [362, 640] width 26 height 16
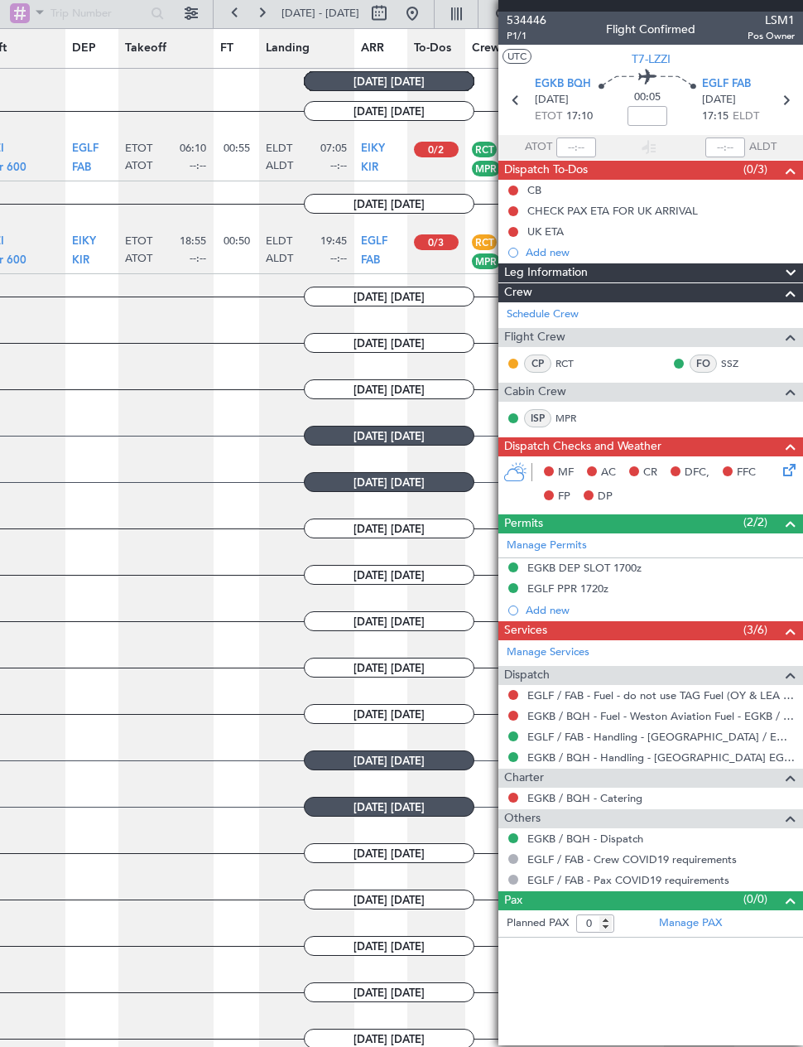
scroll to position [63, 0]
